Goal: Communication & Community: Participate in discussion

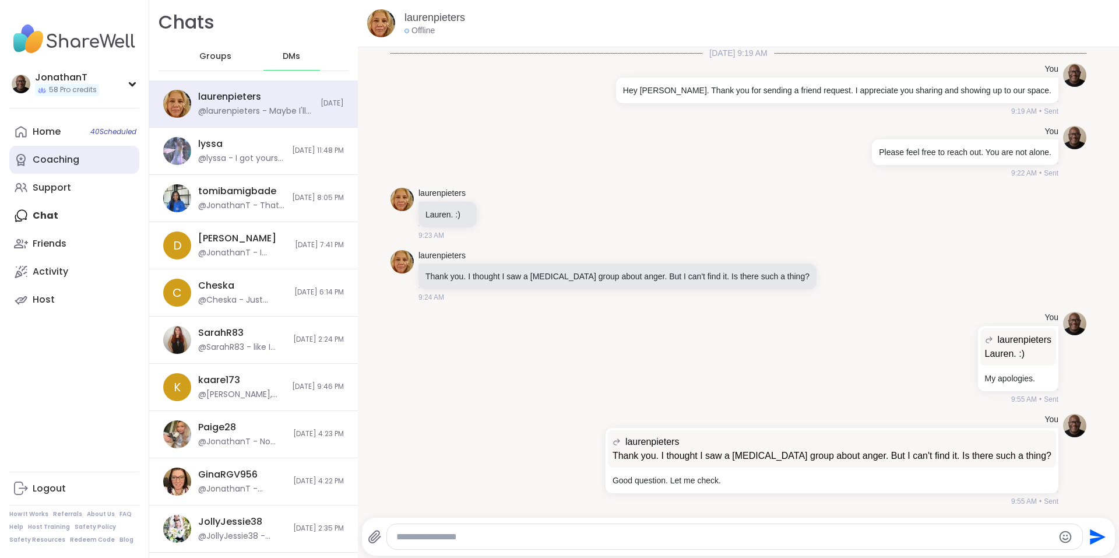
scroll to position [5067, 0]
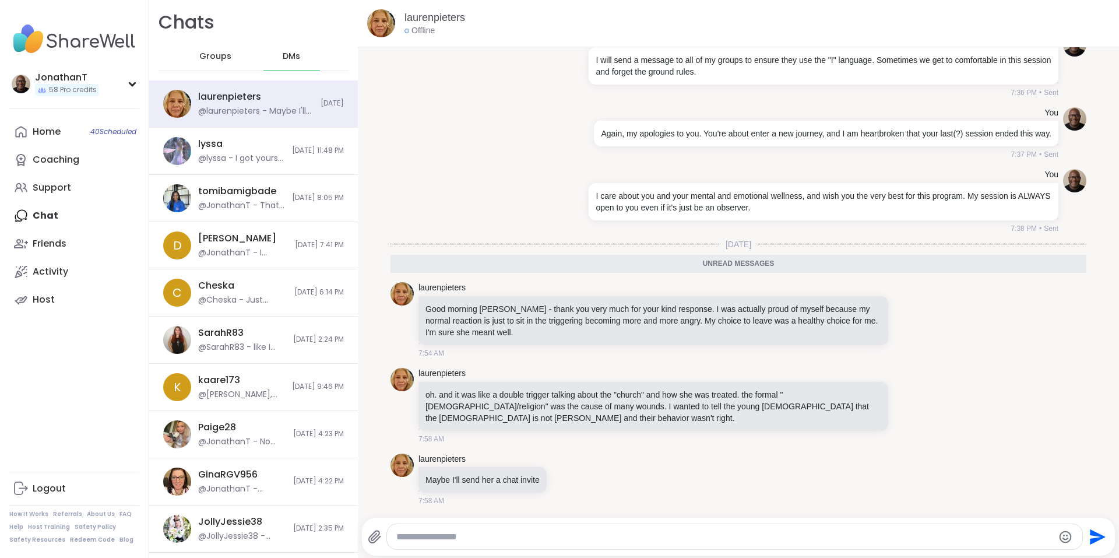
click at [283, 59] on span "DMs" at bounding box center [291, 57] width 17 height 12
click at [209, 51] on span "Groups" at bounding box center [215, 57] width 32 height 12
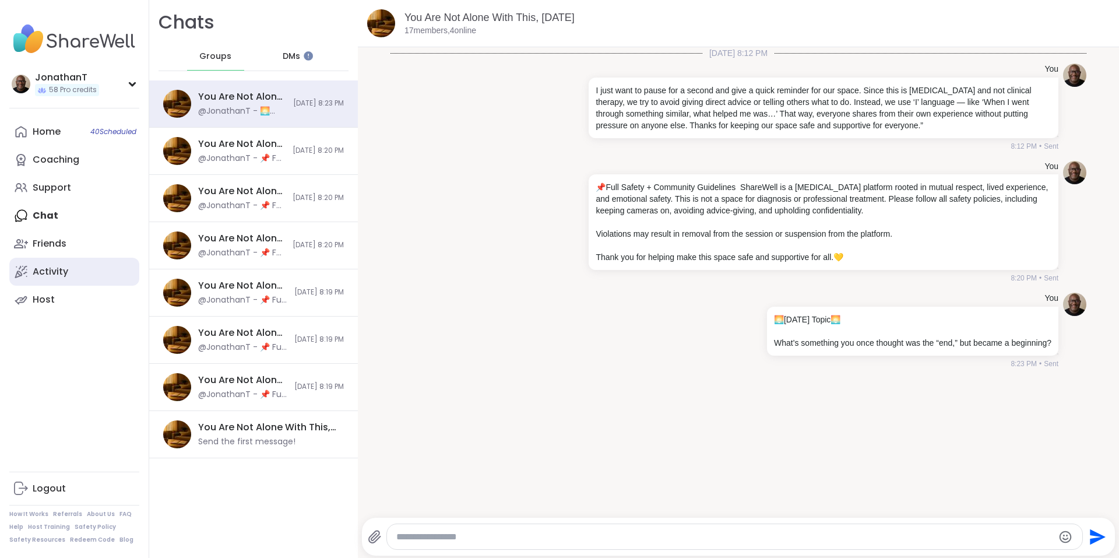
click at [62, 275] on div "Activity" at bounding box center [51, 271] width 36 height 13
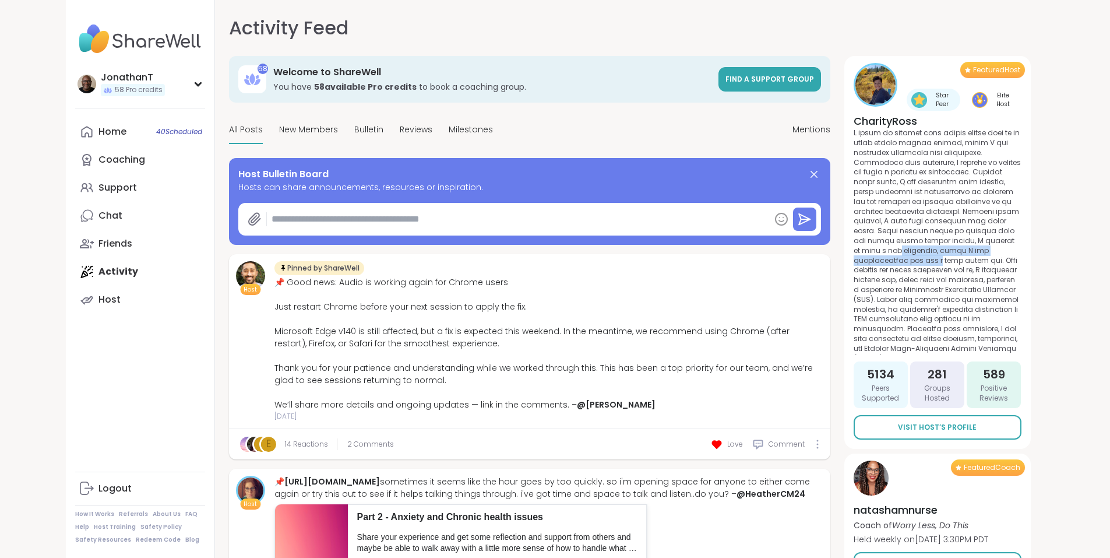
drag, startPoint x: 1088, startPoint y: 242, endPoint x: 1086, endPoint y: 252, distance: 9.5
click at [1031, 252] on div "Featured Host Star Peer Elite Host CharityRoss 5134 Peers Supported 281 Groups …" at bounding box center [937, 252] width 186 height 393
click at [830, 126] on span "Mentions" at bounding box center [812, 130] width 38 height 12
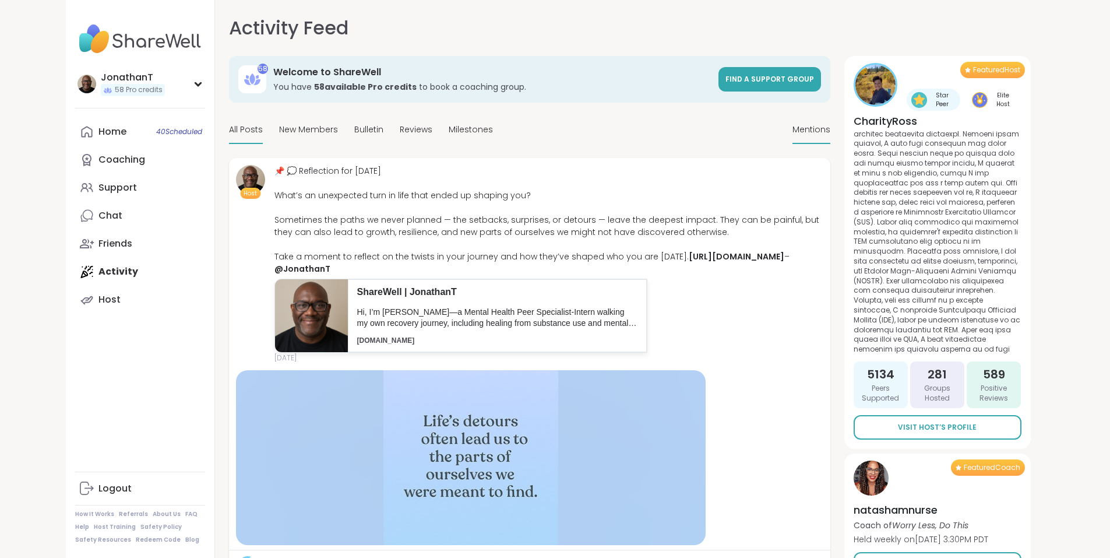
click at [229, 125] on span "All Posts" at bounding box center [246, 130] width 34 height 12
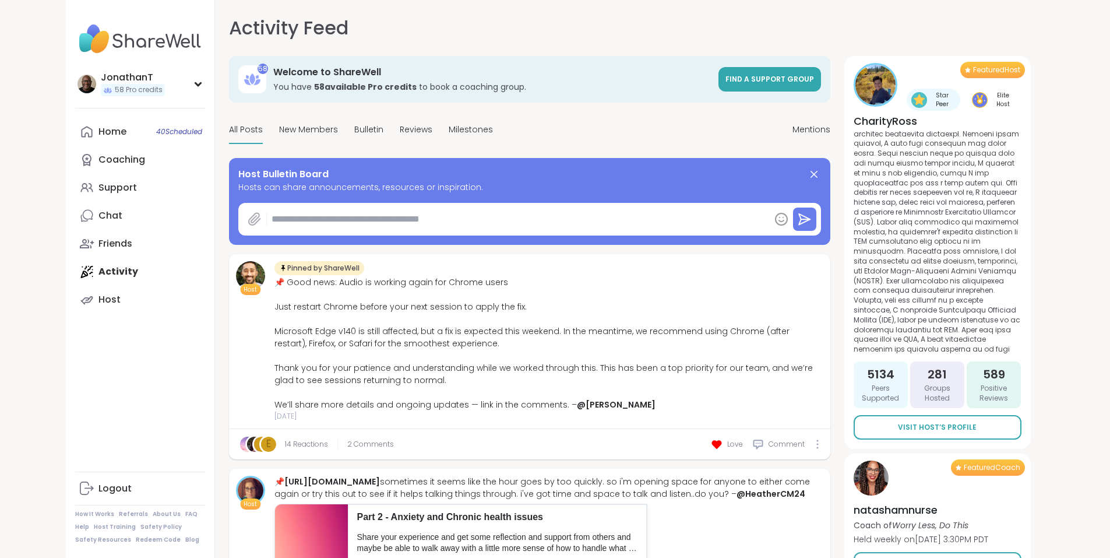
click at [249, 218] on icon at bounding box center [254, 219] width 11 height 12
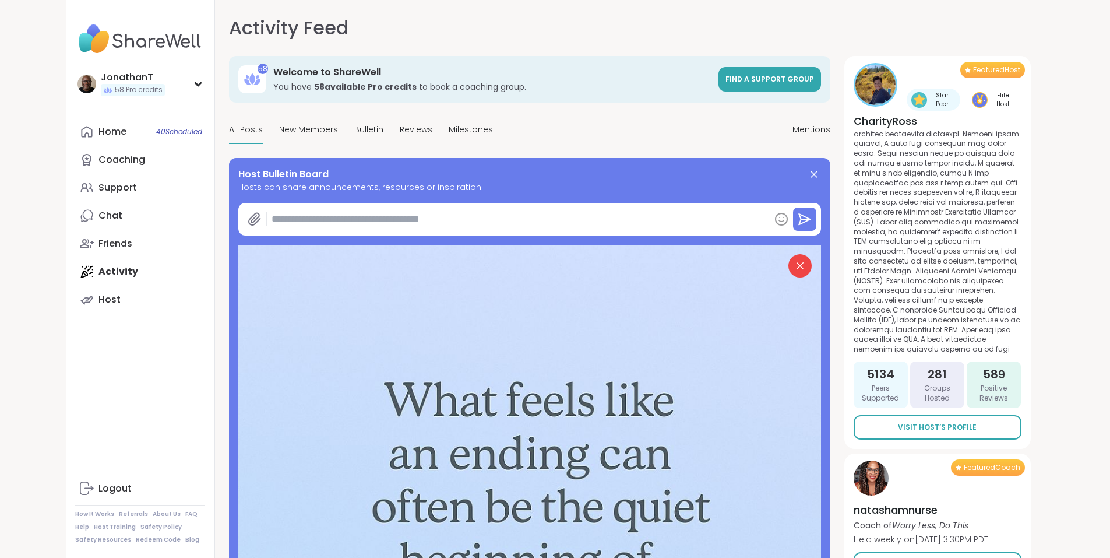
click at [309, 210] on textarea at bounding box center [518, 218] width 503 height 23
paste textarea "**********"
type textarea "*"
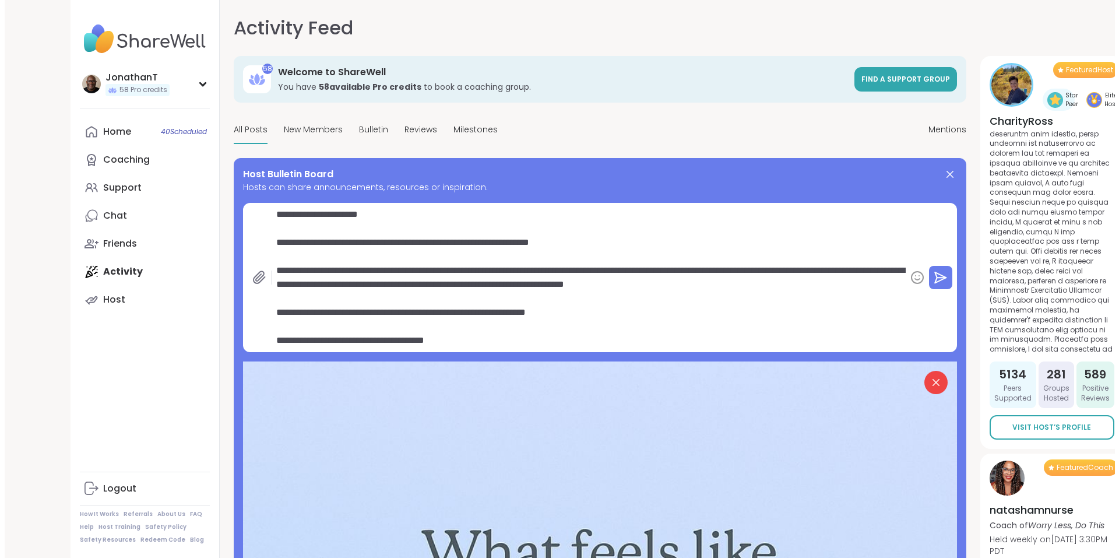
scroll to position [14, 0]
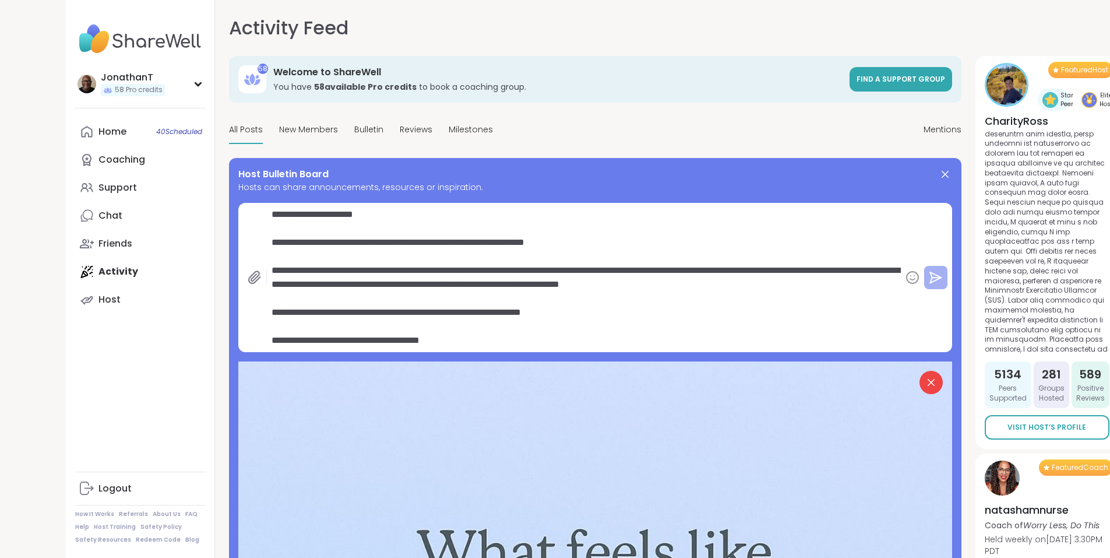
type textarea "**********"
click at [932, 277] on icon at bounding box center [936, 277] width 9 height 0
type textarea "*"
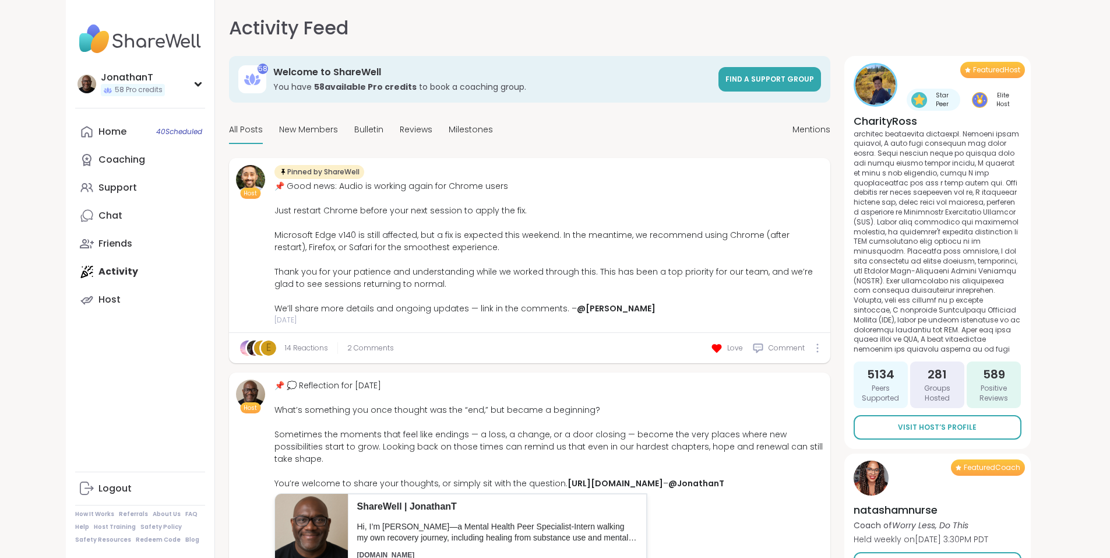
click at [75, 217] on link "Chat" at bounding box center [140, 216] width 130 height 28
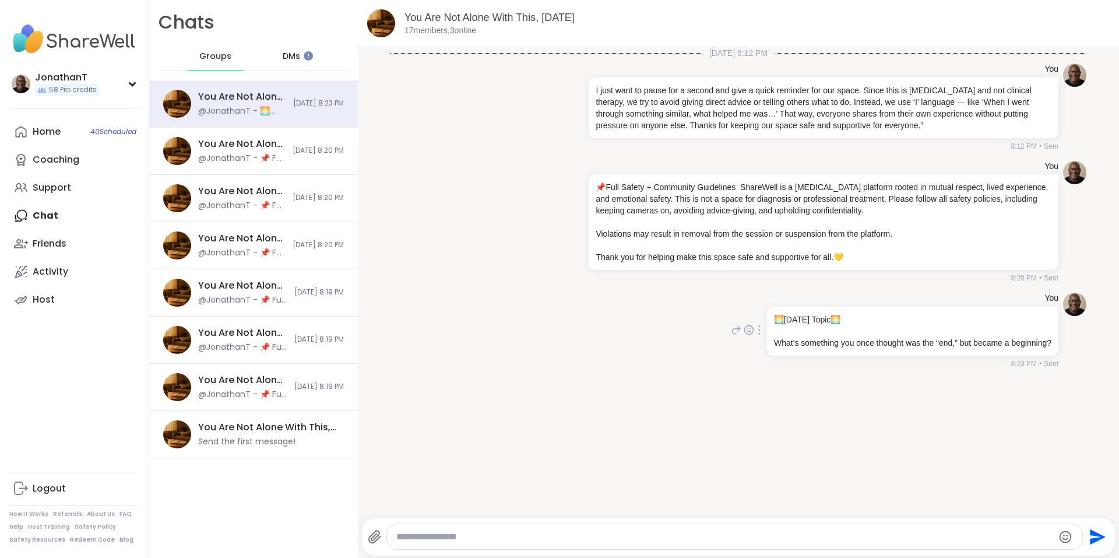
click at [731, 332] on icon at bounding box center [736, 330] width 10 height 14
paste textarea "**********"
type textarea "**********"
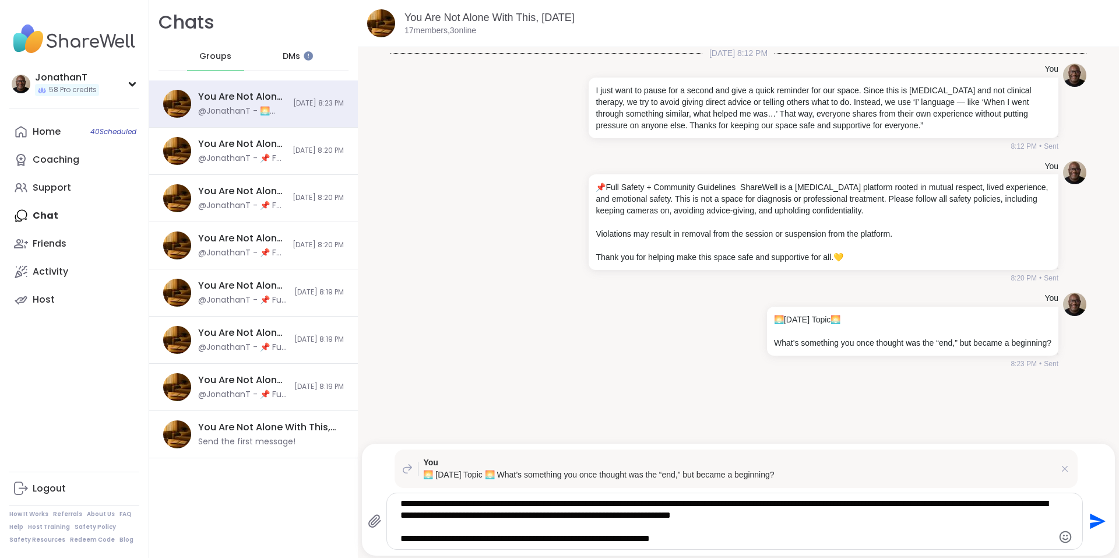
click at [1090, 523] on icon "Send" at bounding box center [1098, 521] width 16 height 16
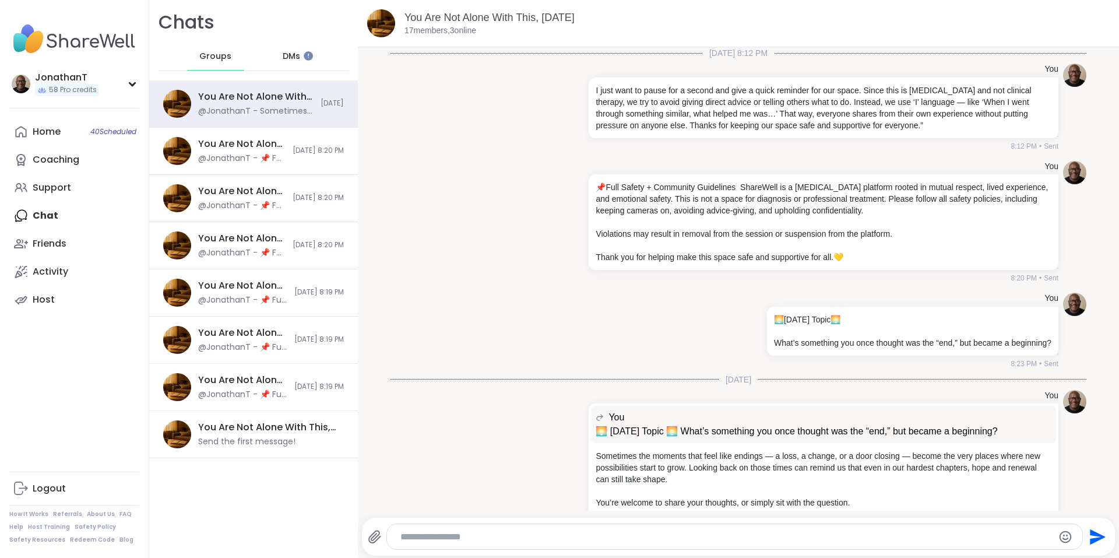
scroll to position [23, 0]
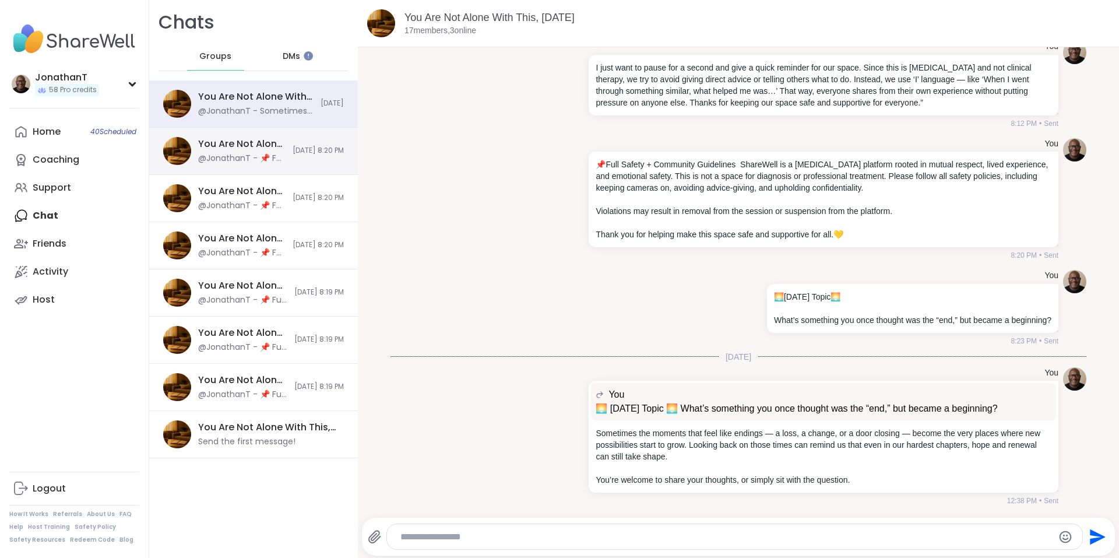
click at [293, 150] on span "[DATE] 8:20 PM" at bounding box center [318, 151] width 51 height 10
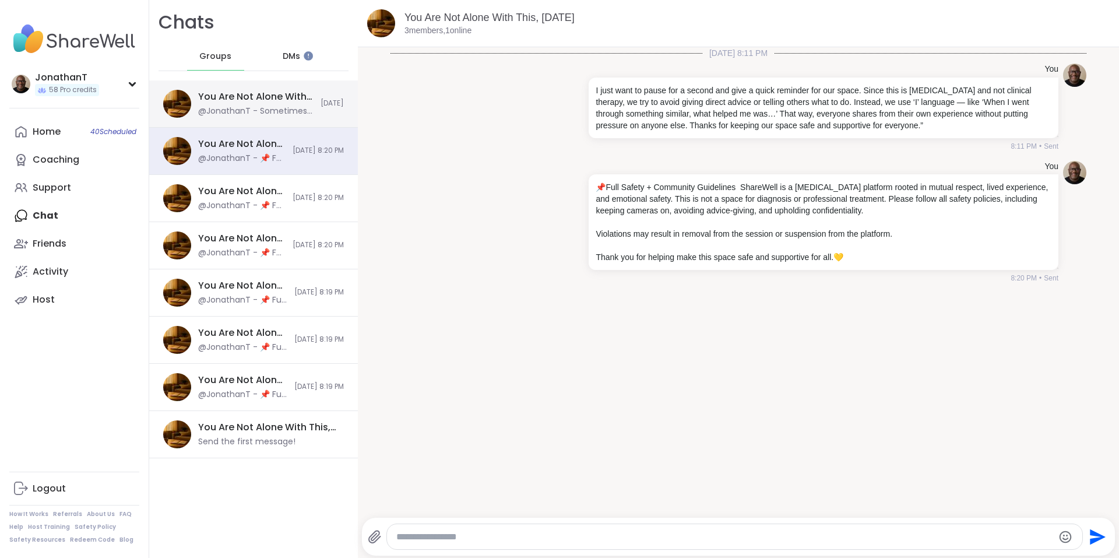
click at [286, 97] on div "You Are Not Alone With This, [DATE]" at bounding box center [255, 96] width 115 height 13
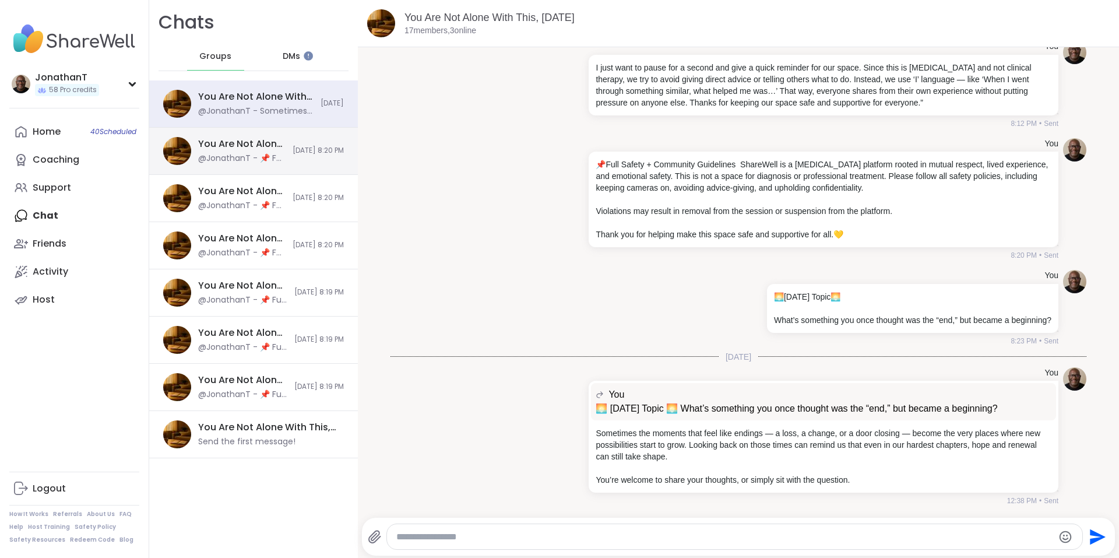
click at [274, 140] on div "You Are Not Alone With This, [DATE] @JonathanT - 📌 Full Safety + Community Guid…" at bounding box center [253, 151] width 209 height 47
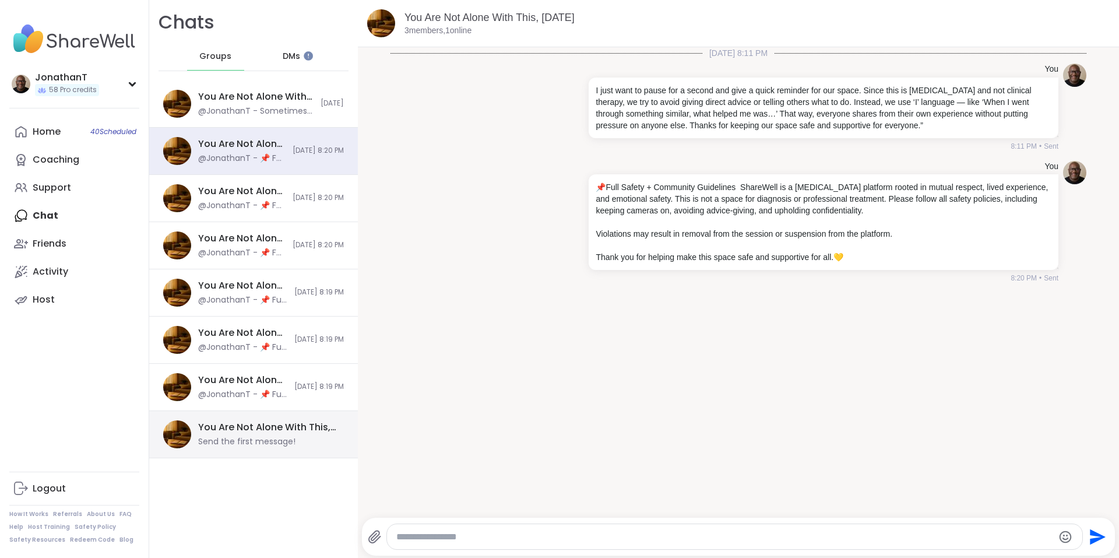
click at [249, 428] on div "You Are Not Alone With This, [DATE]" at bounding box center [267, 427] width 139 height 13
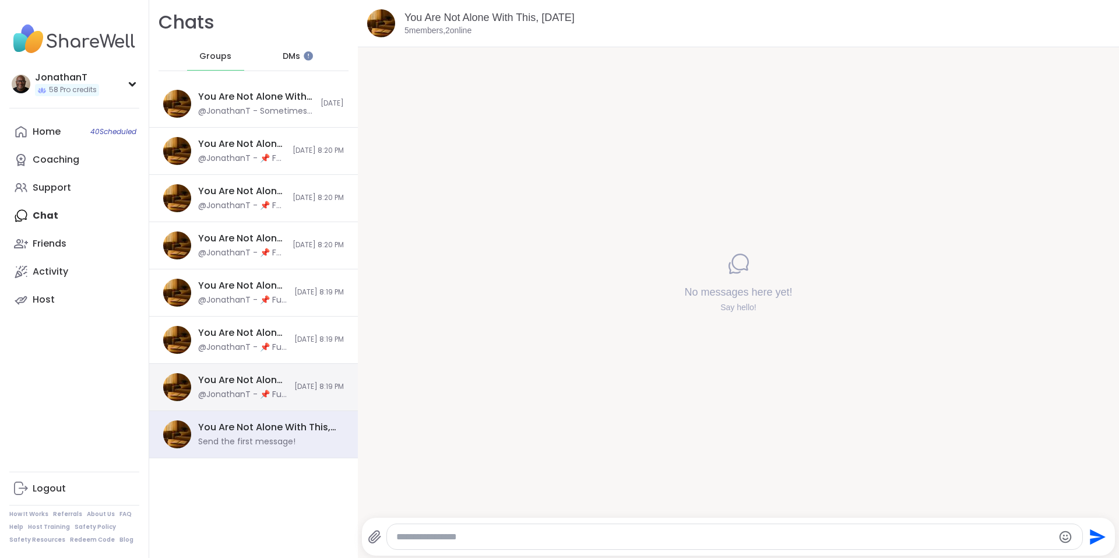
click at [264, 388] on div "You Are Not Alone With This, [DATE] @JonathanT - 📌 Full Safety + Community Guid…" at bounding box center [242, 387] width 89 height 27
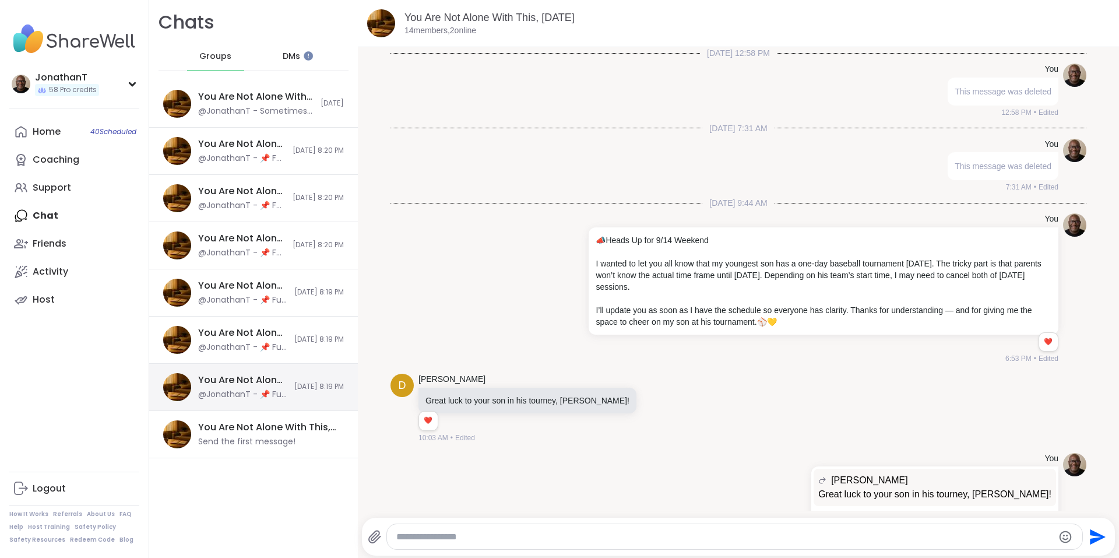
scroll to position [3253, 0]
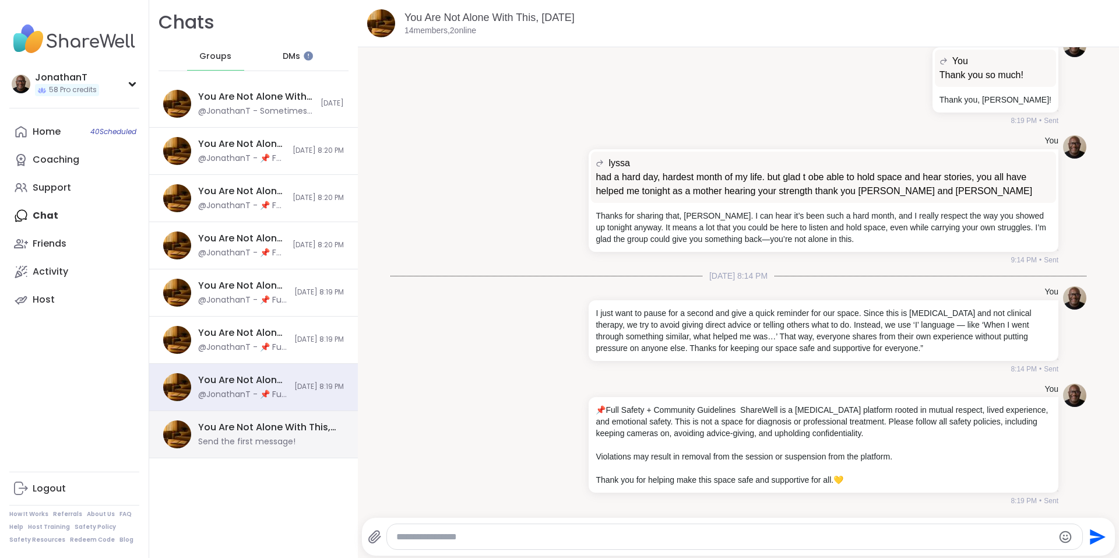
click at [245, 418] on div "You Are Not Alone With This, [DATE] Send the first message!" at bounding box center [253, 434] width 209 height 47
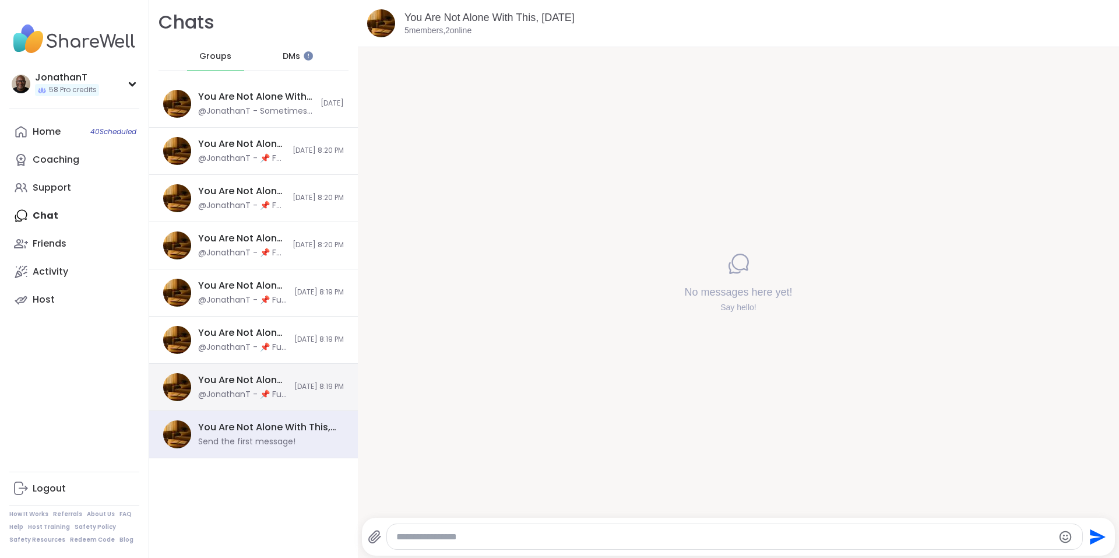
click at [265, 389] on div "@JonathanT - 📌 Full Safety + Community Guidelines ShareWell is a [MEDICAL_DATA]…" at bounding box center [242, 395] width 89 height 12
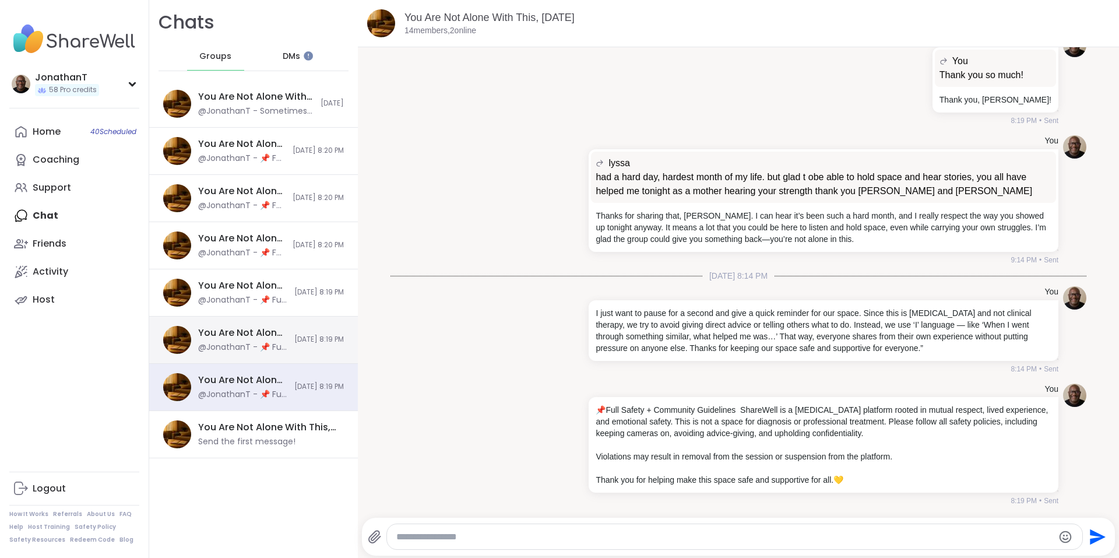
click at [294, 337] on span "[DATE] 8:19 PM" at bounding box center [319, 340] width 50 height 10
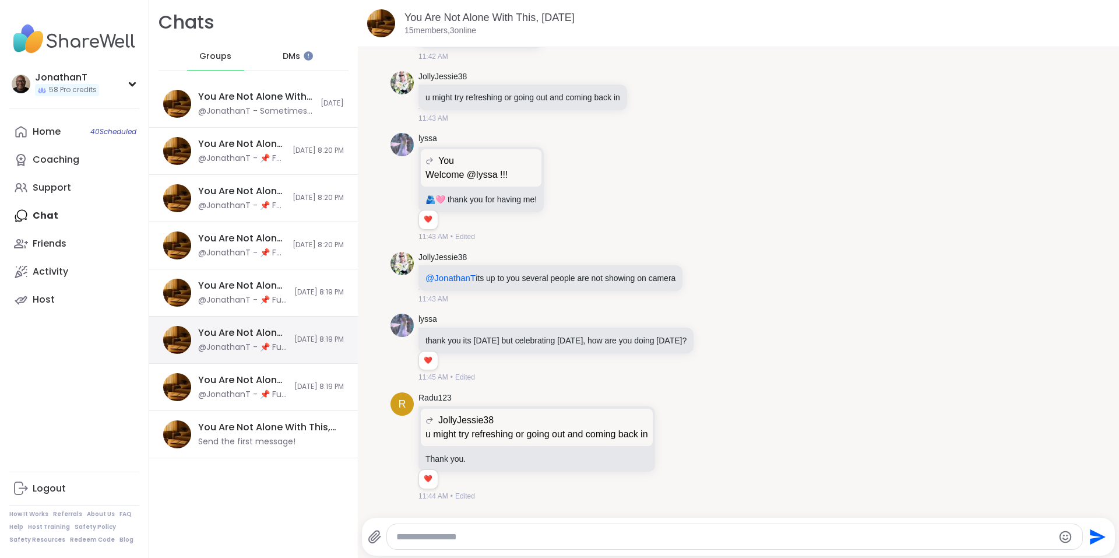
scroll to position [6929, 0]
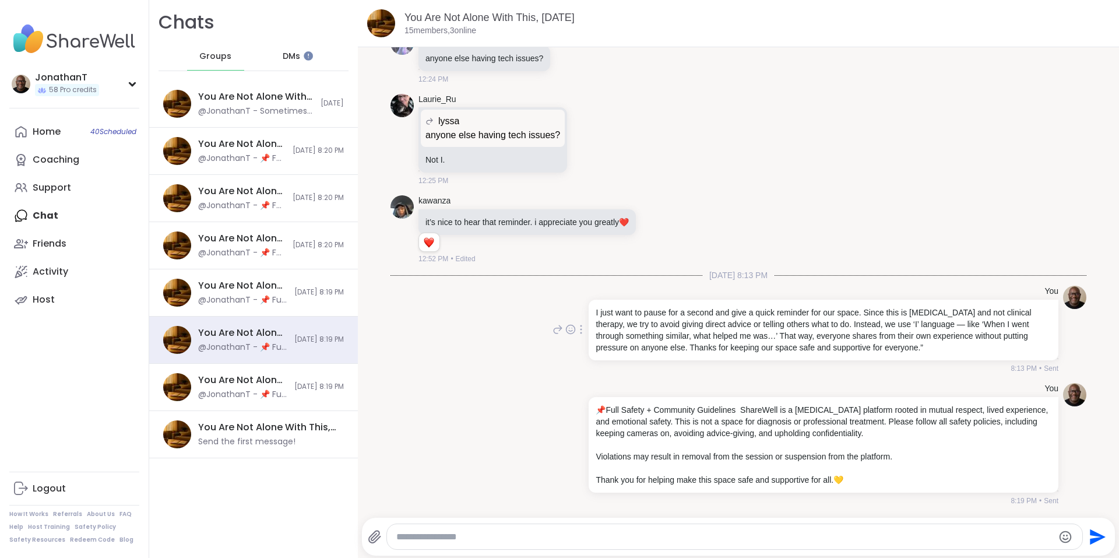
click at [580, 330] on icon at bounding box center [581, 329] width 2 height 9
click at [568, 349] on icon at bounding box center [574, 346] width 12 height 12
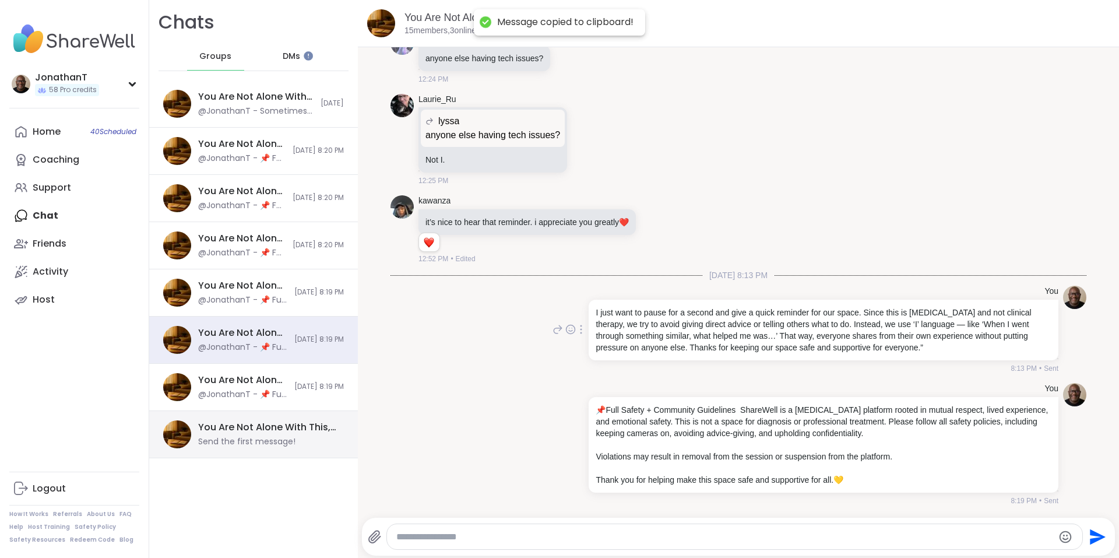
click at [291, 445] on div "Send the first message!" at bounding box center [246, 442] width 97 height 12
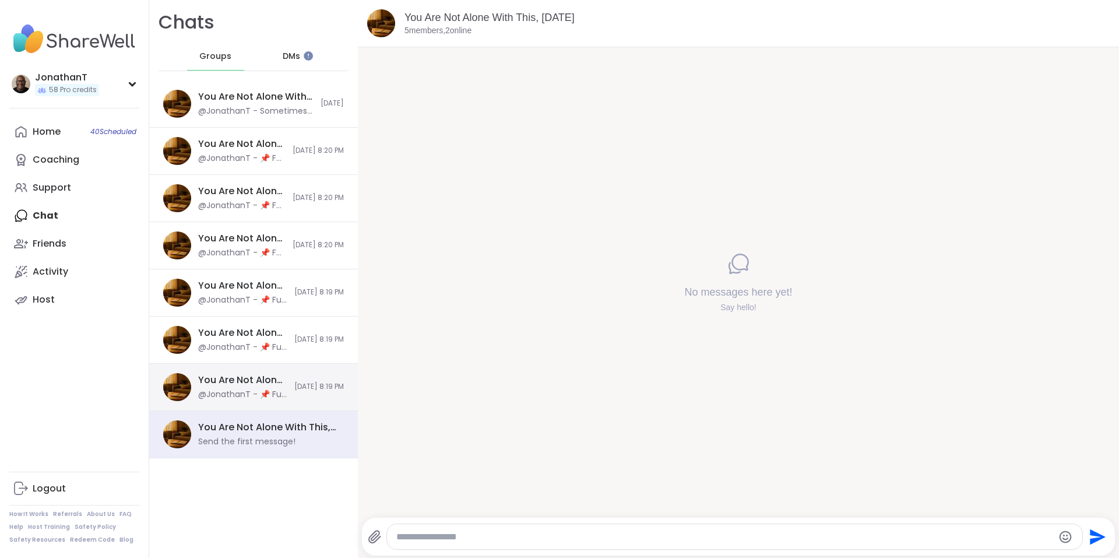
click at [294, 391] on span "[DATE] 8:19 PM" at bounding box center [319, 387] width 50 height 10
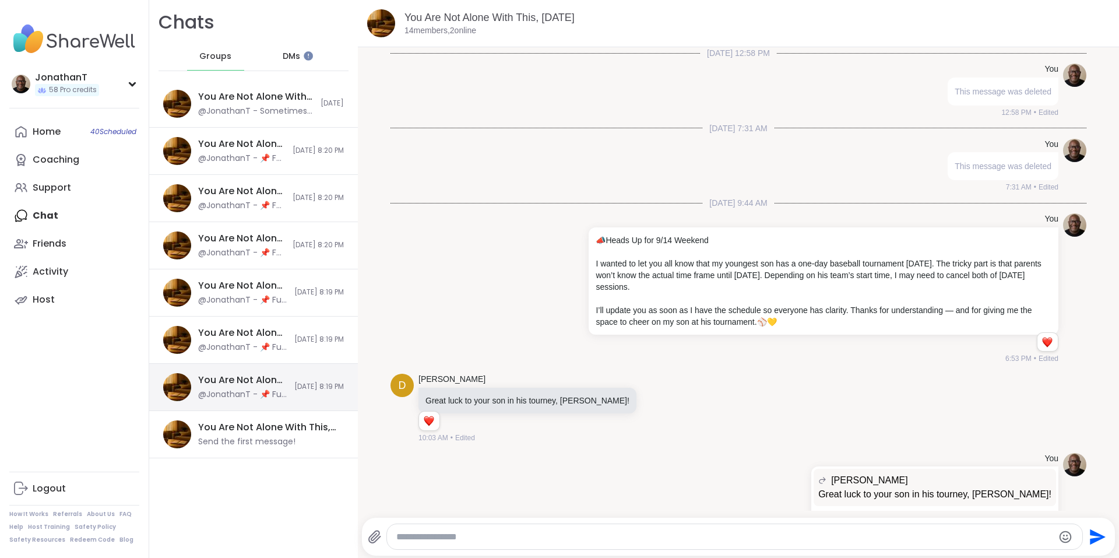
scroll to position [3253, 0]
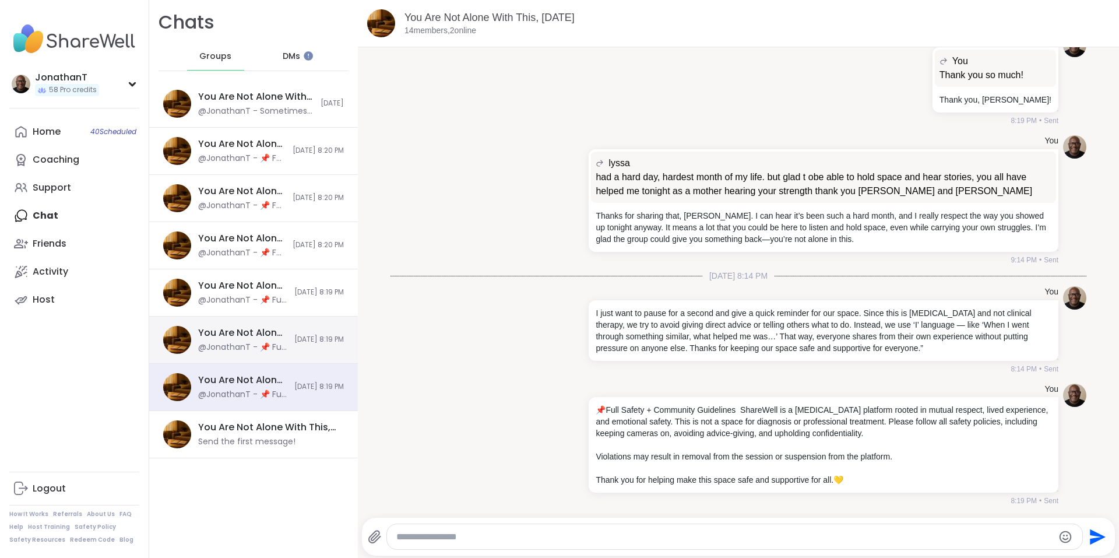
click at [291, 347] on div "You Are Not Alone With This, [DATE] @JonathanT - 📌 Full Safety + Community Guid…" at bounding box center [253, 339] width 209 height 47
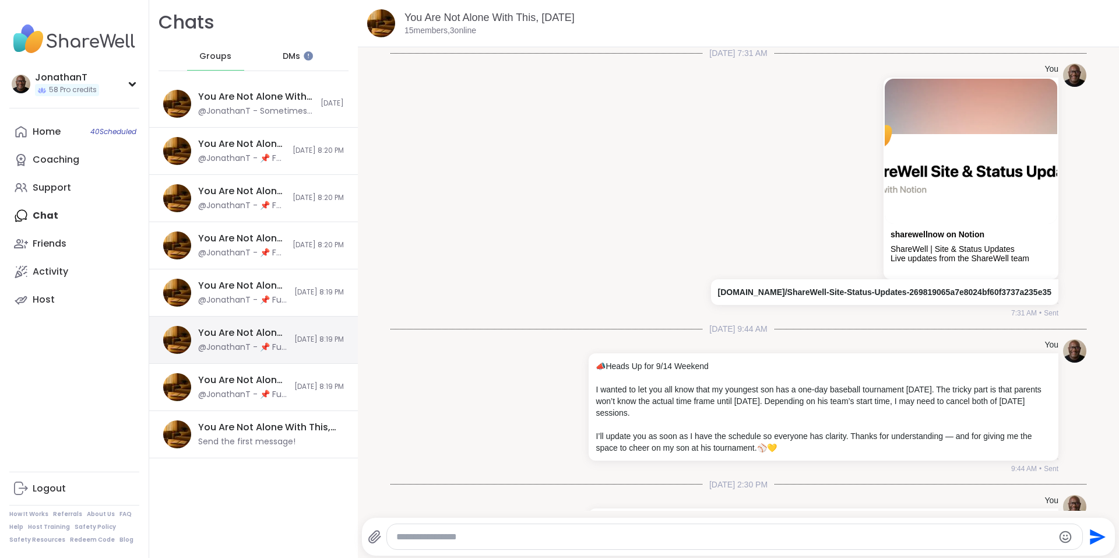
scroll to position [6929, 0]
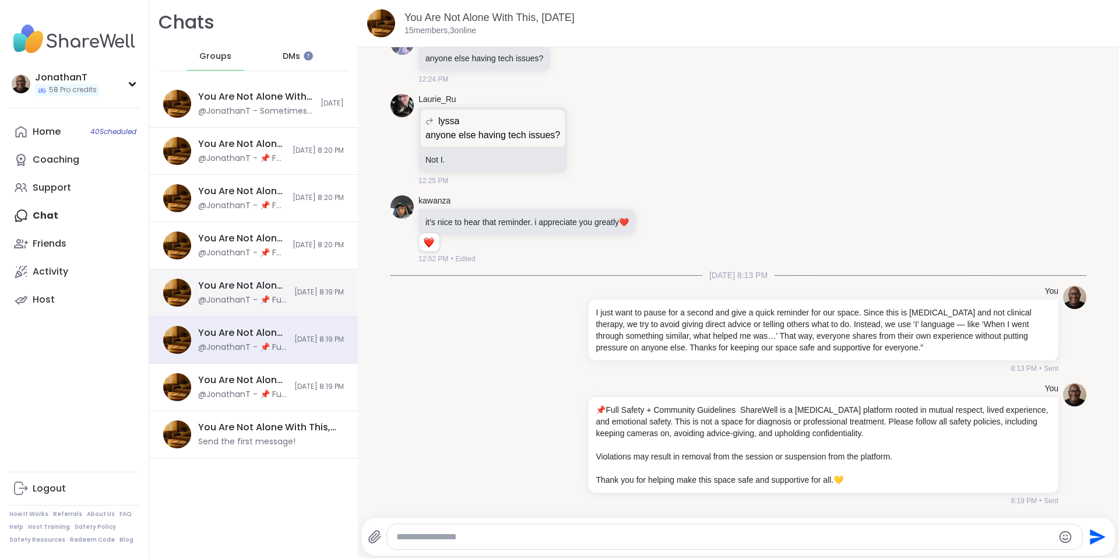
click at [298, 294] on span "[DATE] 8:19 PM" at bounding box center [319, 292] width 50 height 10
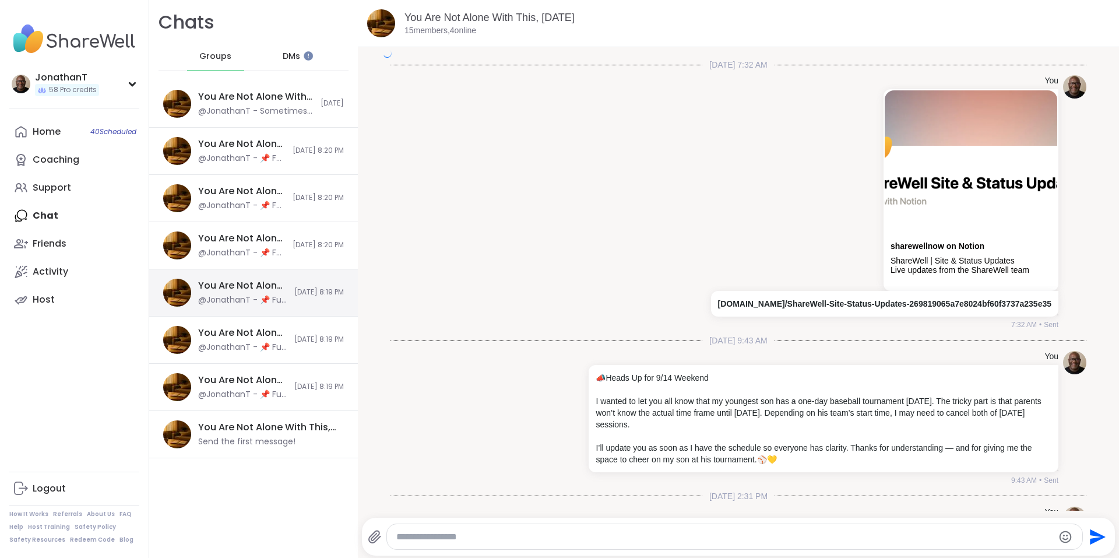
scroll to position [2480, 0]
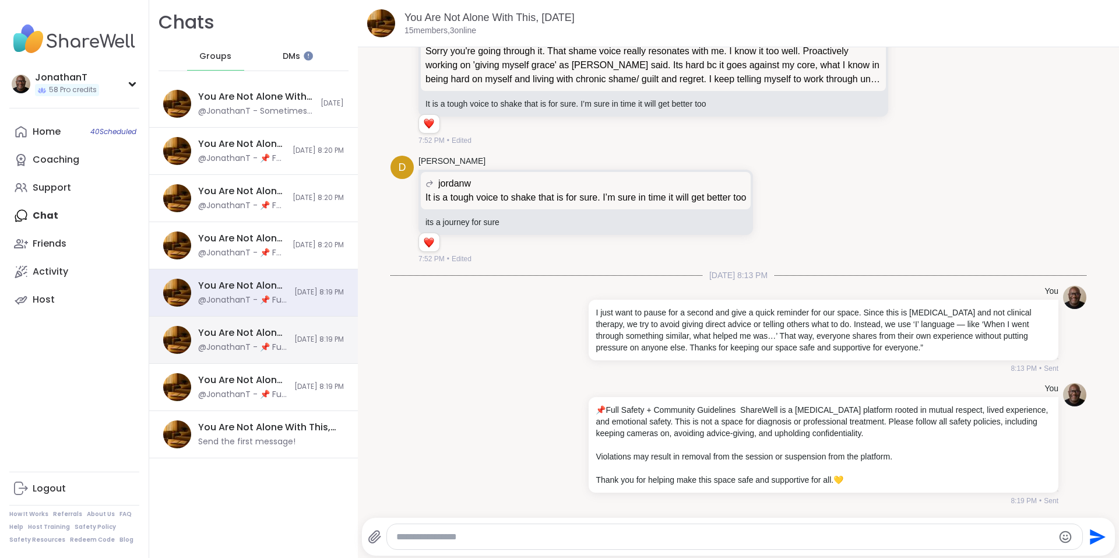
click at [276, 353] on div "You Are Not Alone With This, [DATE] @JonathanT - 📌 Full Safety + Community Guid…" at bounding box center [253, 339] width 209 height 47
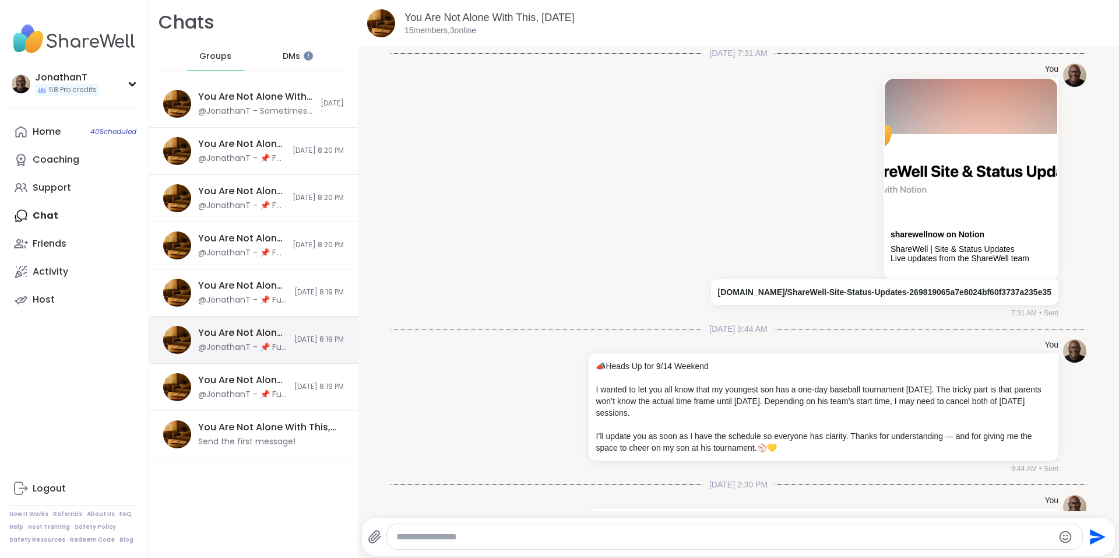
scroll to position [6929, 0]
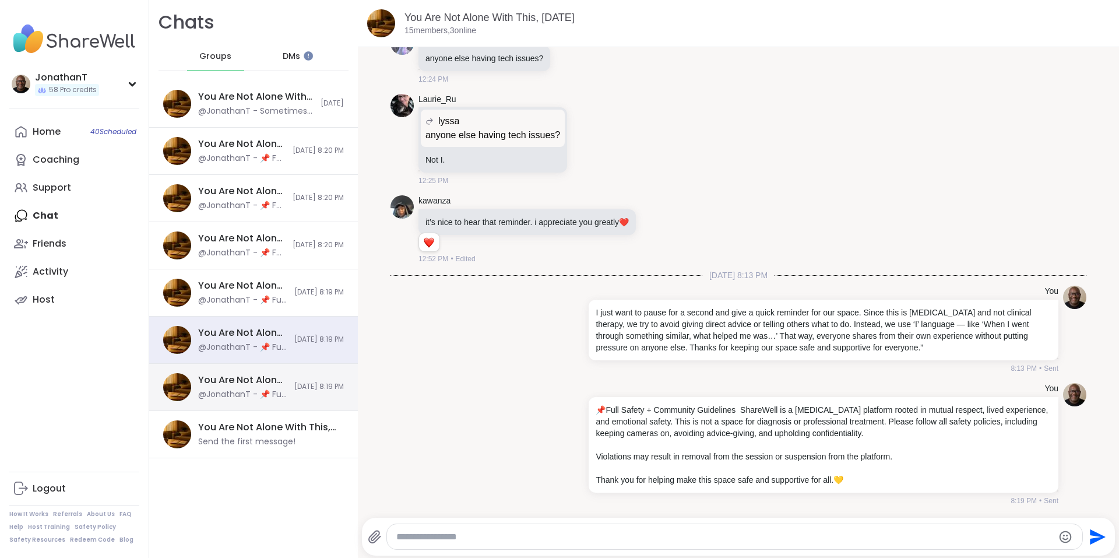
click at [272, 384] on div "You Are Not Alone With This, [DATE] @JonathanT - 📌 Full Safety + Community Guid…" at bounding box center [253, 387] width 209 height 47
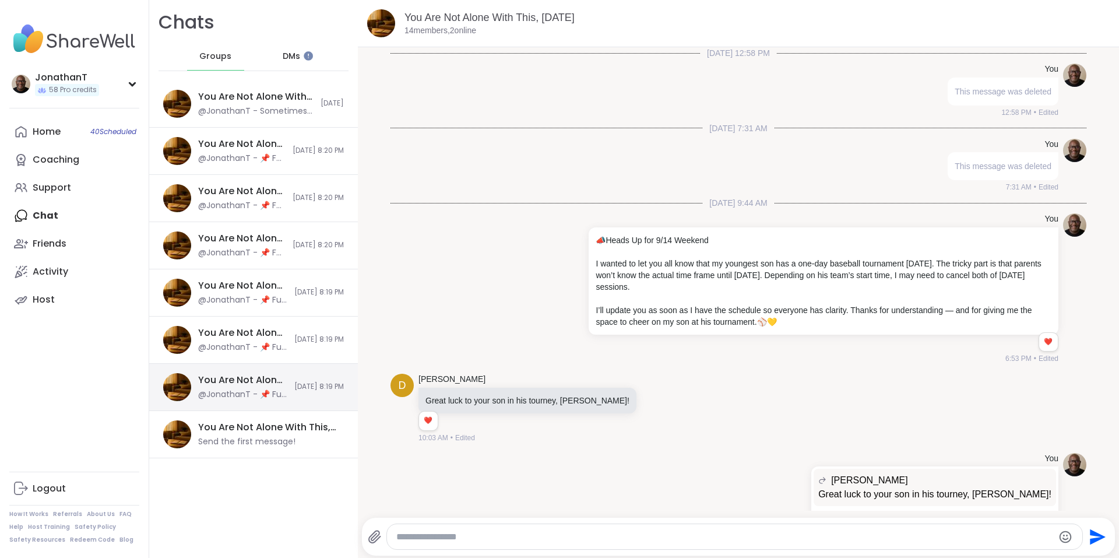
scroll to position [3253, 0]
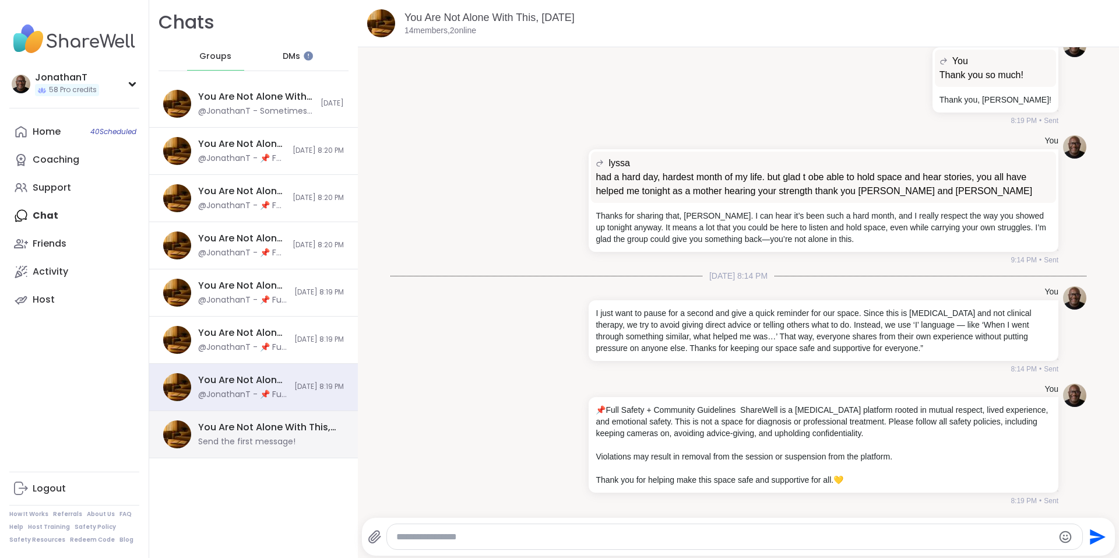
click at [265, 435] on div "You Are Not Alone With This, [DATE] Send the first message!" at bounding box center [267, 434] width 139 height 27
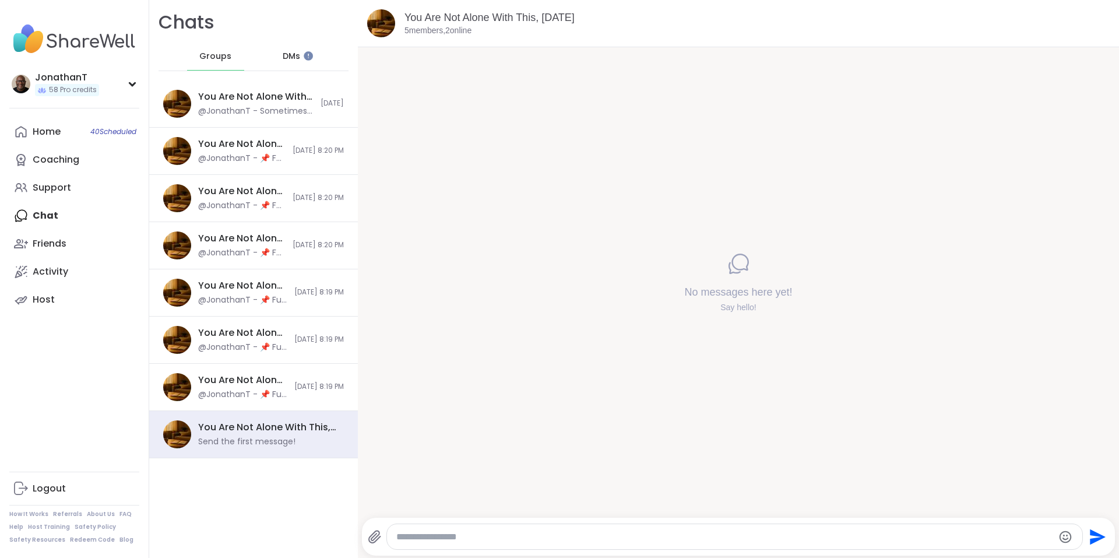
click at [491, 534] on textarea "Type your message" at bounding box center [724, 537] width 657 height 12
paste textarea "**********"
type textarea "**********"
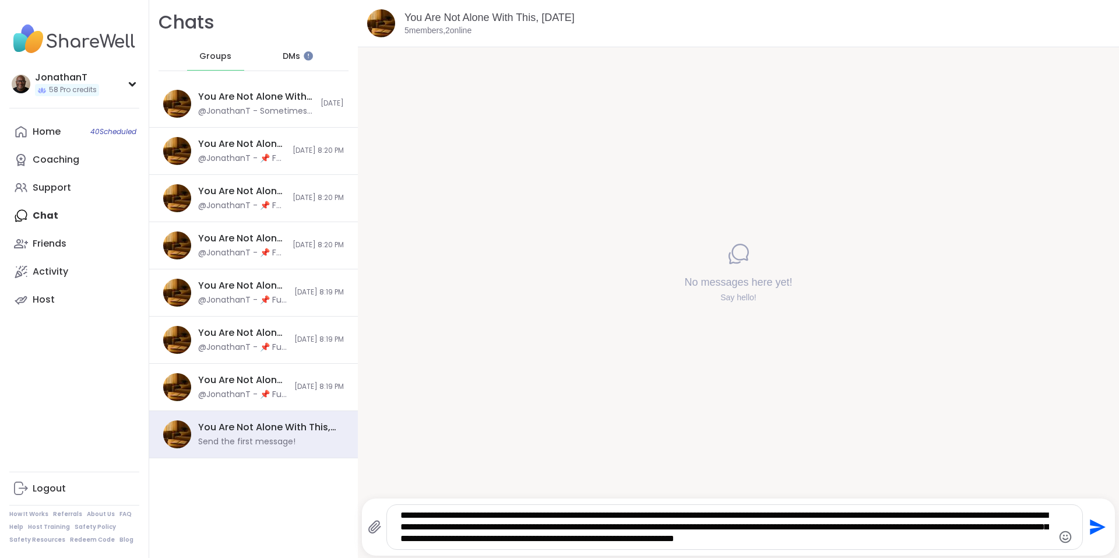
click at [1087, 527] on icon "Send" at bounding box center [1096, 527] width 19 height 19
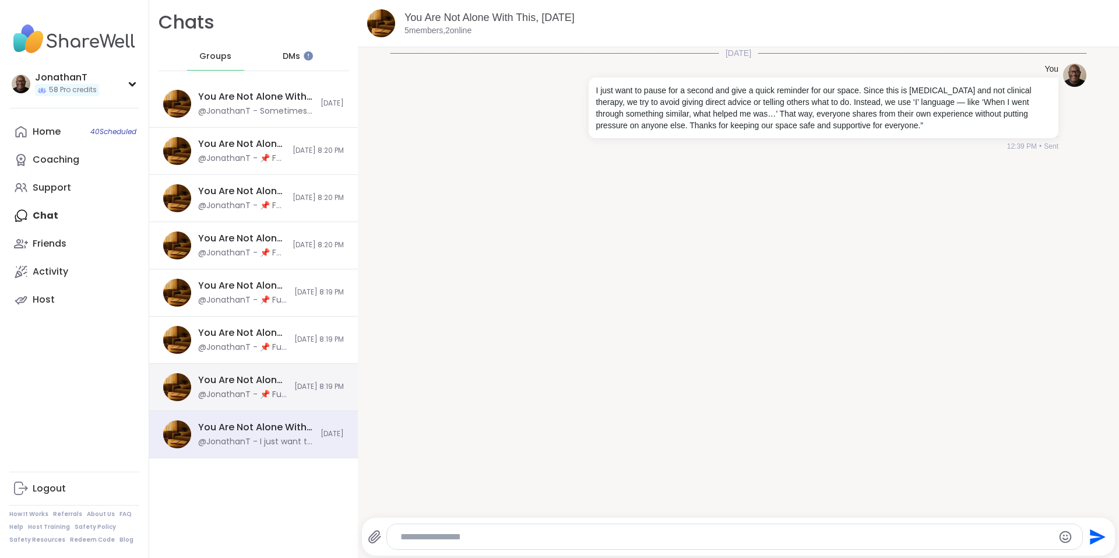
click at [270, 381] on div "You Are Not Alone With This, [DATE] @JonathanT - 📌 Full Safety + Community Guid…" at bounding box center [253, 387] width 209 height 47
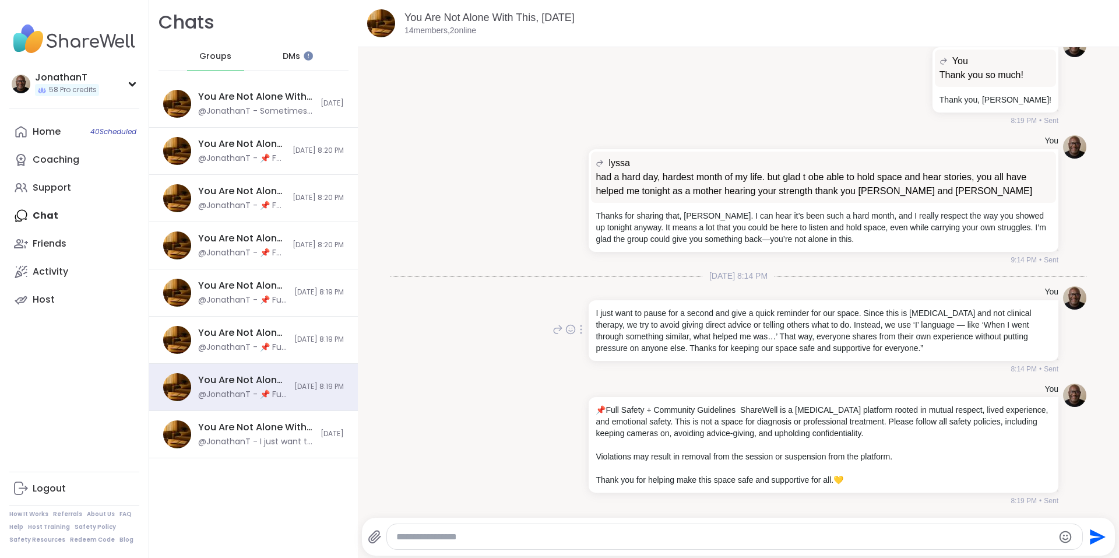
click at [580, 329] on icon at bounding box center [581, 329] width 2 height 9
click at [580, 444] on icon at bounding box center [581, 443] width 2 height 9
click at [568, 460] on icon at bounding box center [574, 461] width 12 height 12
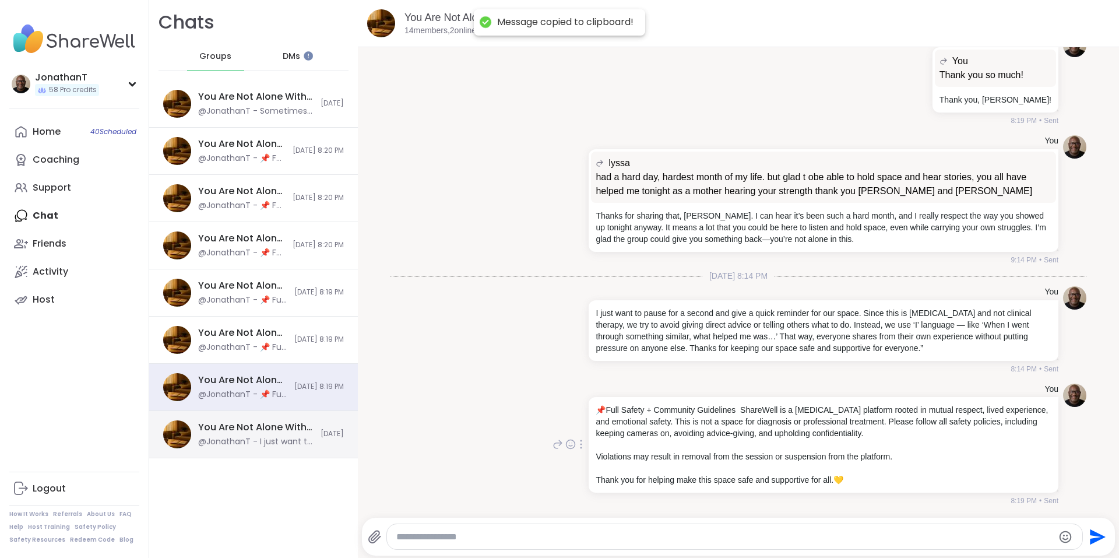
click at [290, 416] on div "You Are Not Alone With This, [DATE] @JonathanT - I just want to pause for a sec…" at bounding box center [253, 434] width 209 height 47
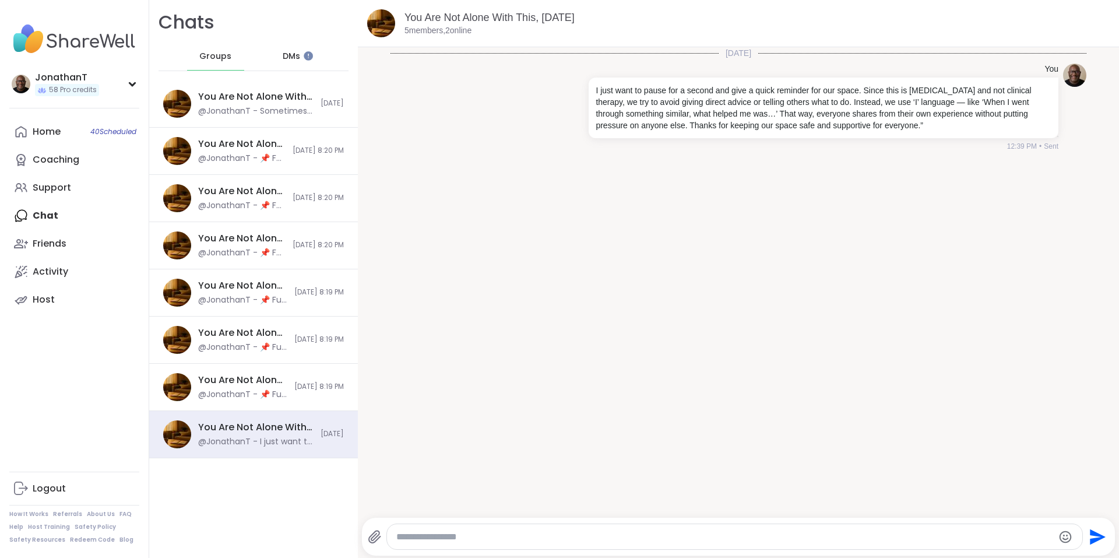
click at [754, 539] on textarea "Type your message" at bounding box center [724, 537] width 657 height 12
paste textarea "**********"
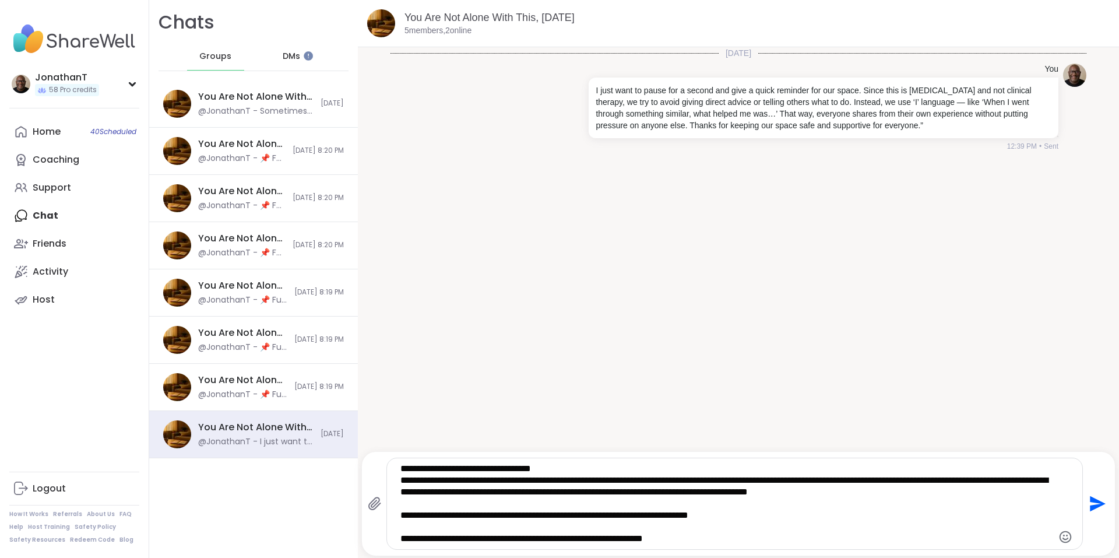
type textarea "**********"
click at [1090, 502] on icon "Send" at bounding box center [1098, 504] width 16 height 16
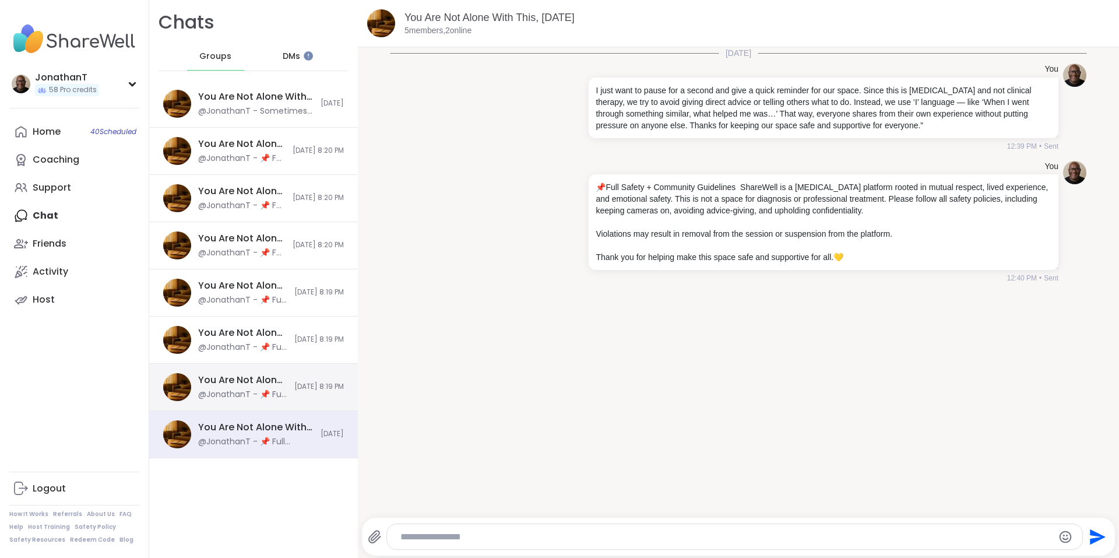
click at [273, 380] on div "You Are Not Alone With This, [DATE] @JonathanT - 📌 Full Safety + Community Guid…" at bounding box center [253, 387] width 209 height 47
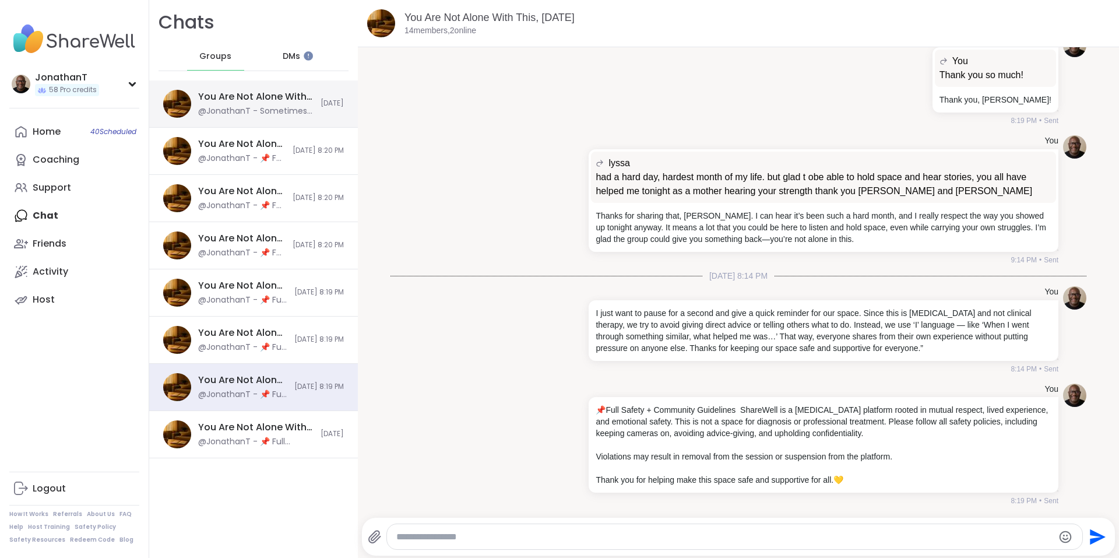
click at [294, 117] on div "You Are Not Alone With This, [DATE] @JonathanT - Sometimes the moments that fee…" at bounding box center [253, 103] width 209 height 47
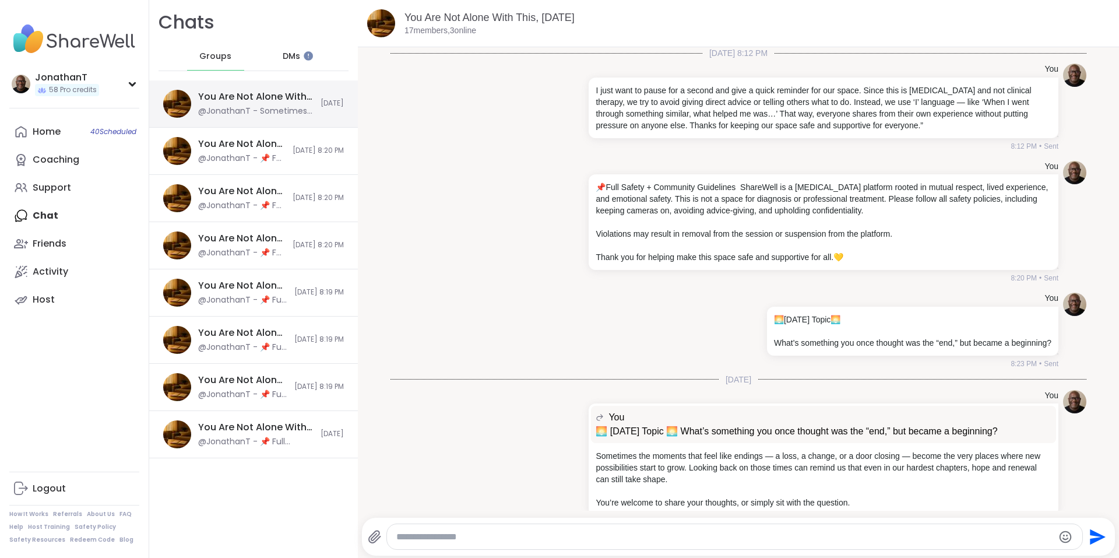
scroll to position [23, 0]
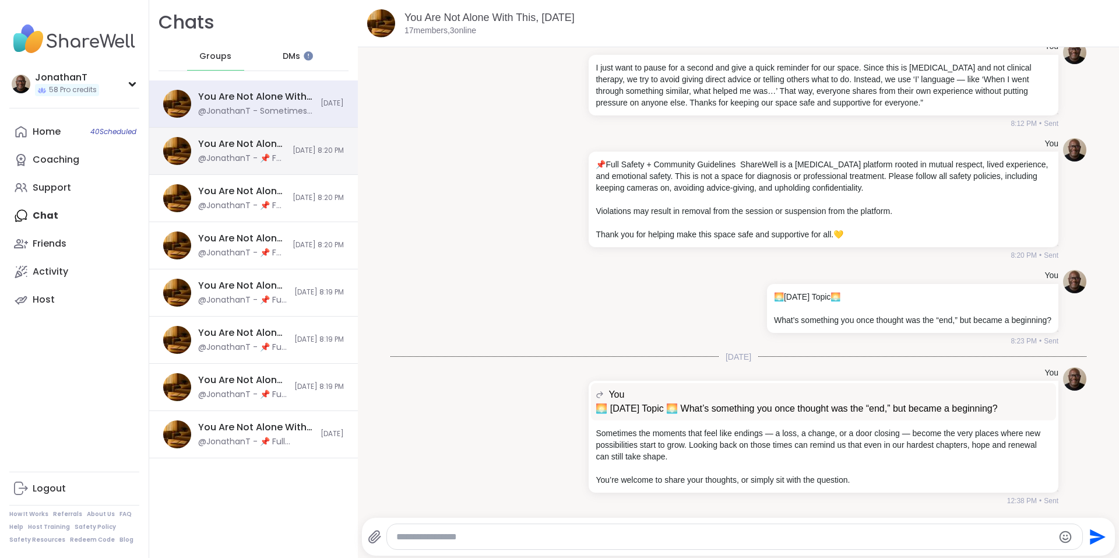
click at [283, 144] on div "You Are Not Alone With This, [DATE] @JonathanT - 📌 Full Safety + Community Guid…" at bounding box center [253, 151] width 209 height 47
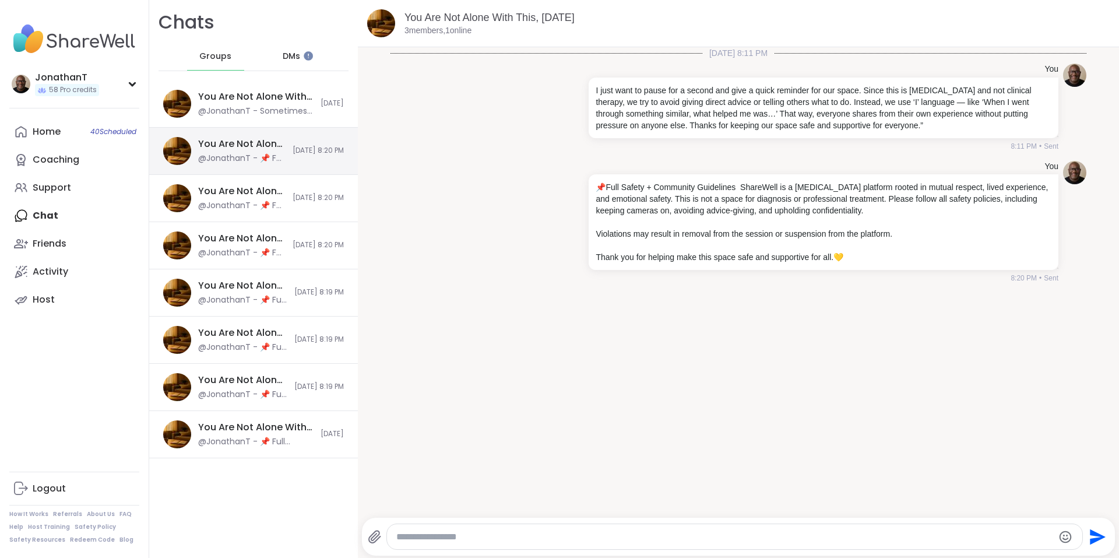
click at [275, 173] on div "You Are Not Alone With This, [DATE] @JonathanT - 📌 Full Safety + Community Guid…" at bounding box center [253, 151] width 209 height 47
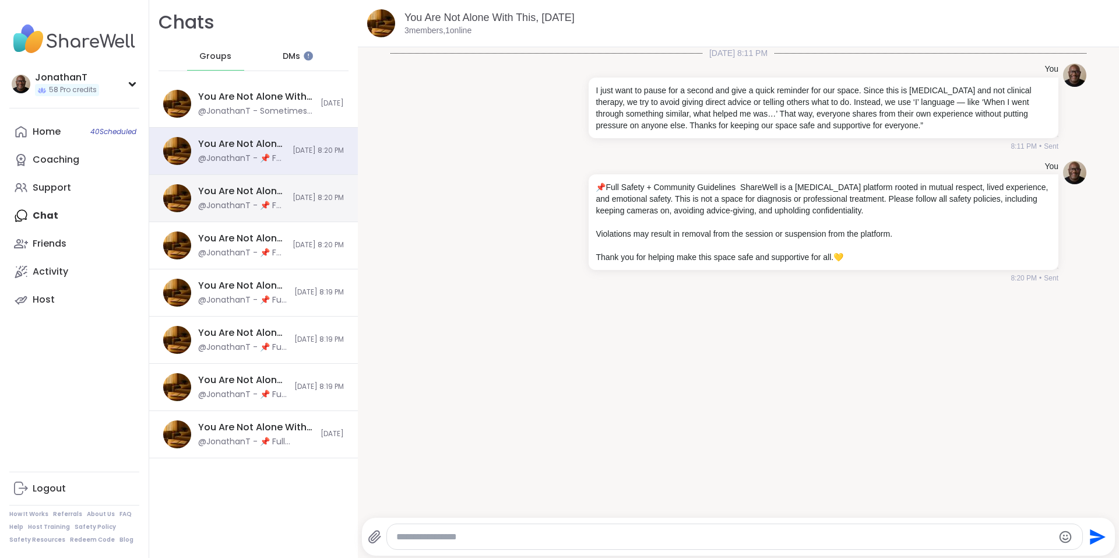
click at [265, 192] on div "You Are Not Alone With This, [DATE] @JonathanT - 📌 Full Safety + Community Guid…" at bounding box center [253, 198] width 209 height 47
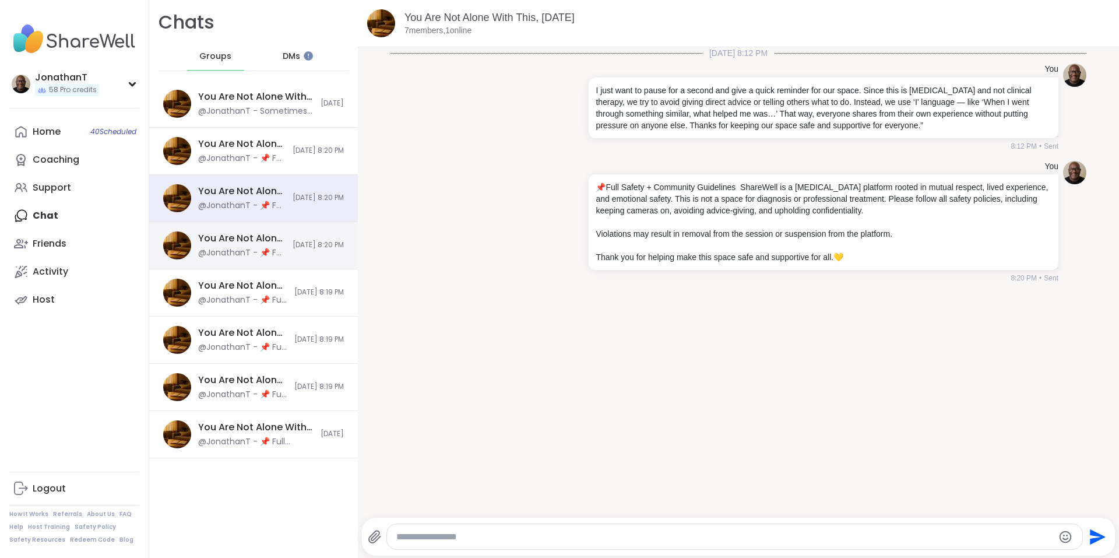
click at [255, 248] on div "@JonathanT - 📌 Full Safety + Community Guidelines ShareWell is a [MEDICAL_DATA]…" at bounding box center [241, 253] width 87 height 12
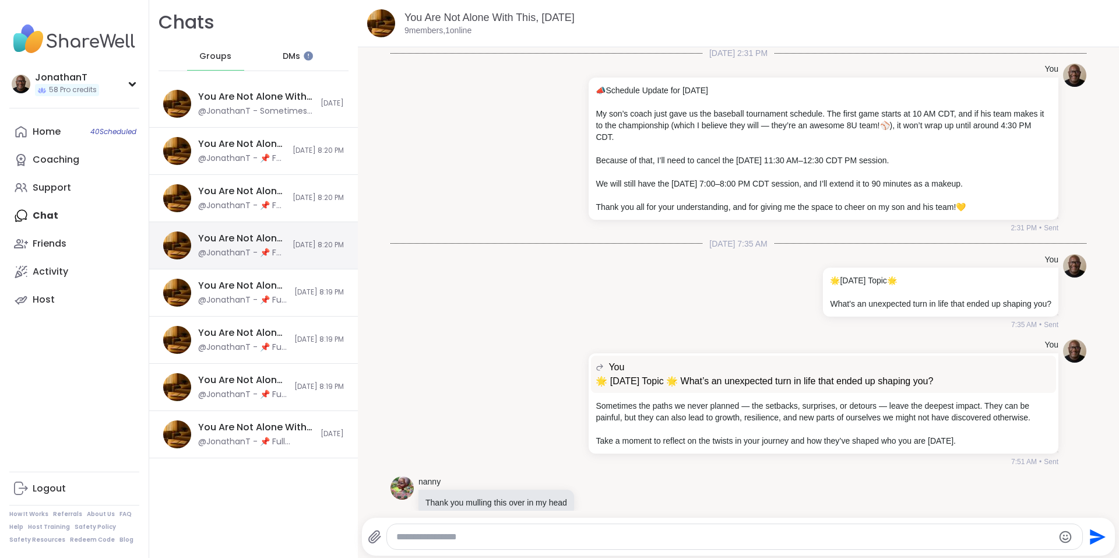
scroll to position [1166, 0]
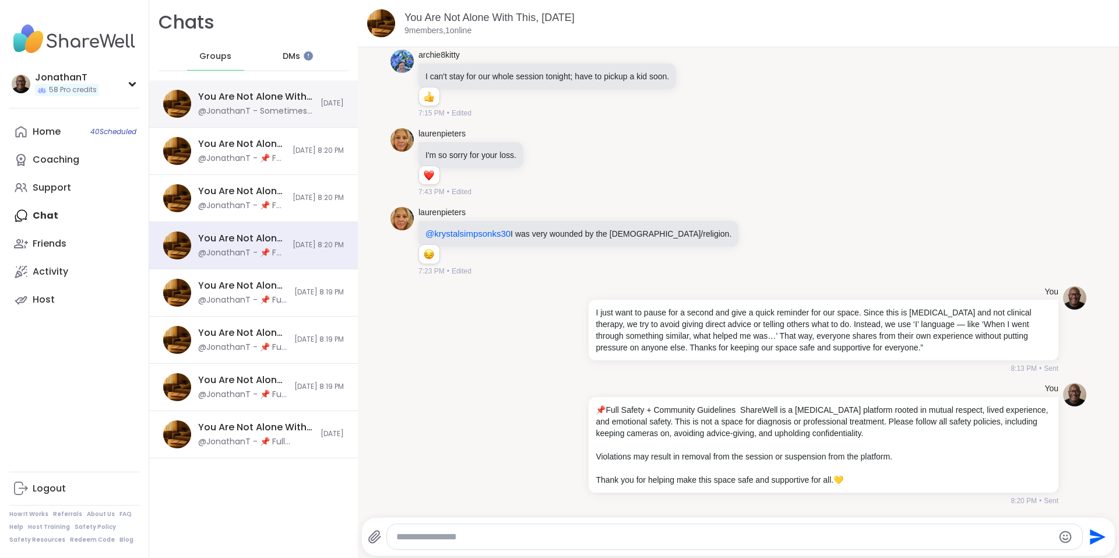
click at [272, 102] on div "You Are Not Alone With This, [DATE]" at bounding box center [255, 96] width 115 height 13
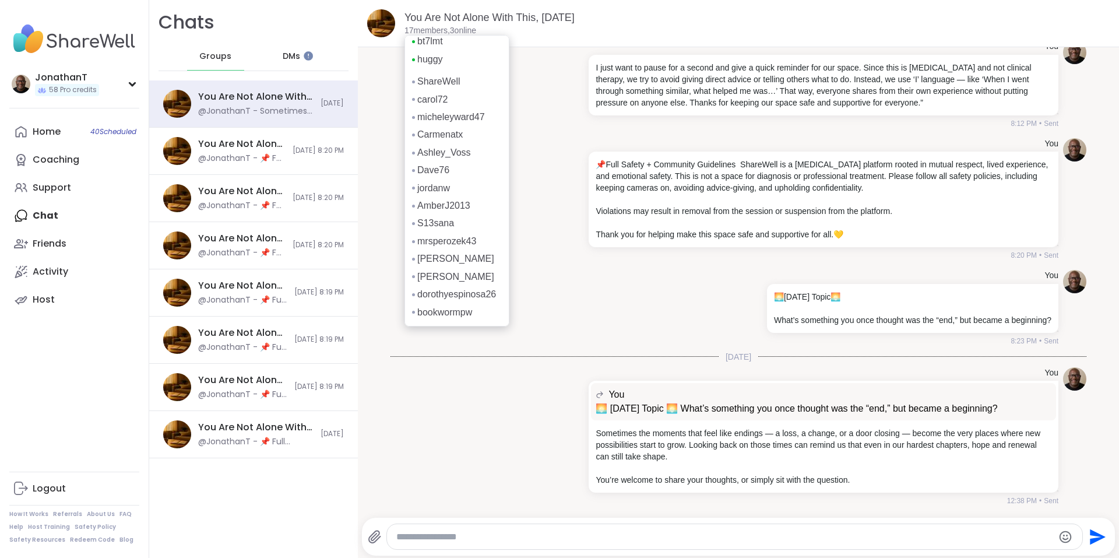
scroll to position [0, 0]
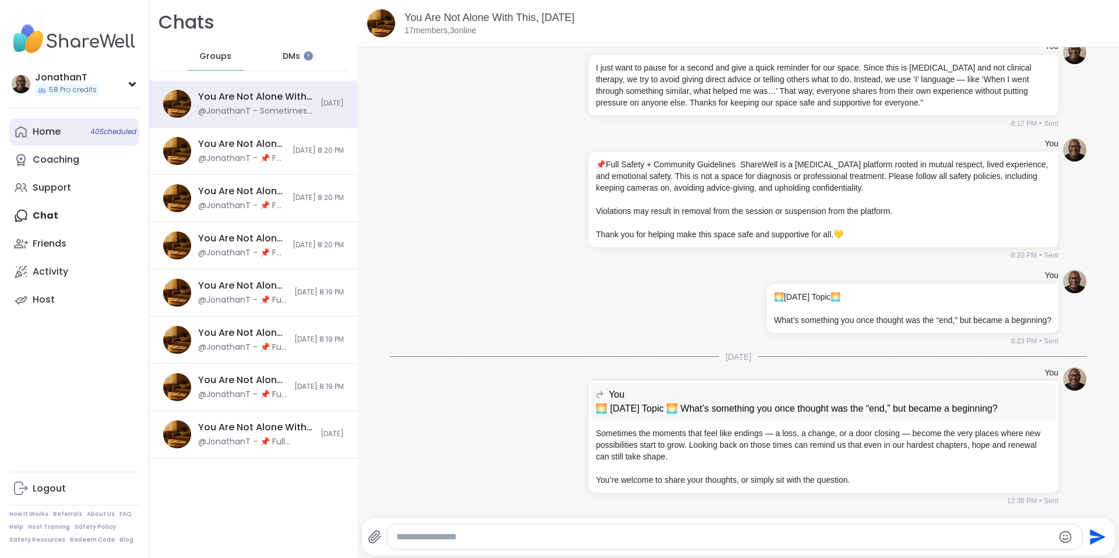
click at [51, 132] on div "Home 40 Scheduled" at bounding box center [47, 131] width 28 height 13
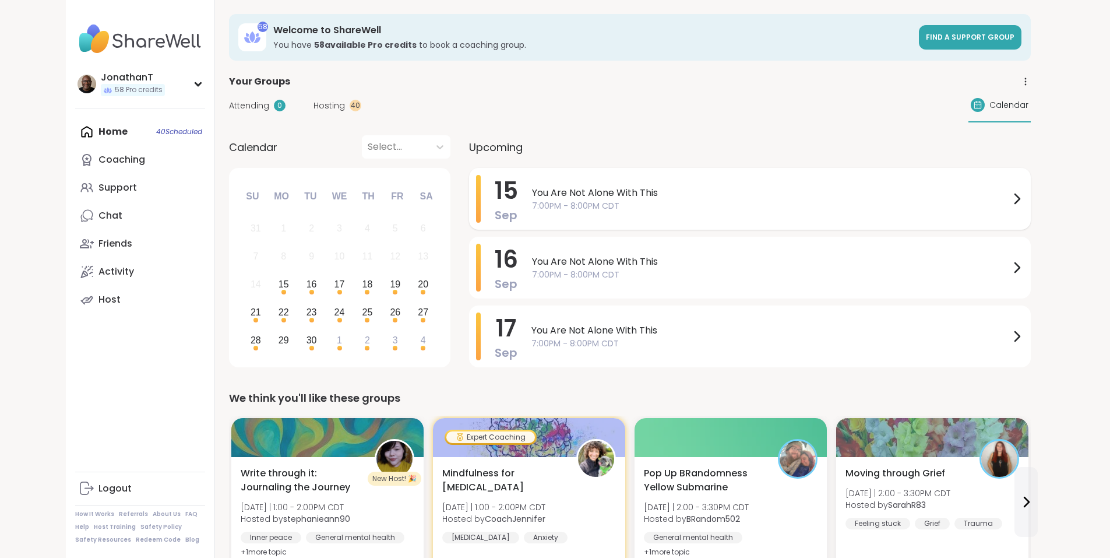
click at [541, 191] on span "You Are Not Alone With This" at bounding box center [771, 193] width 478 height 14
